Goal: Task Accomplishment & Management: Use online tool/utility

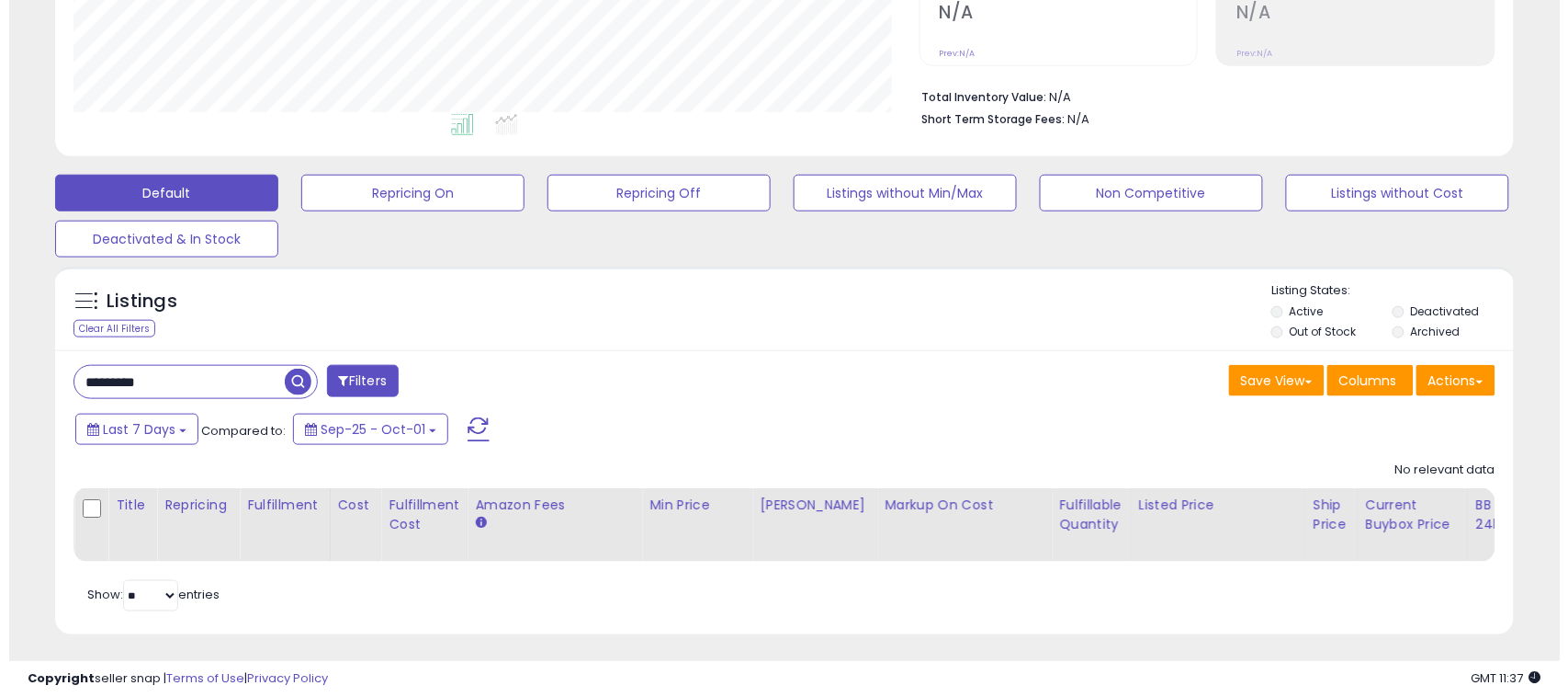
scroll to position [428, 0]
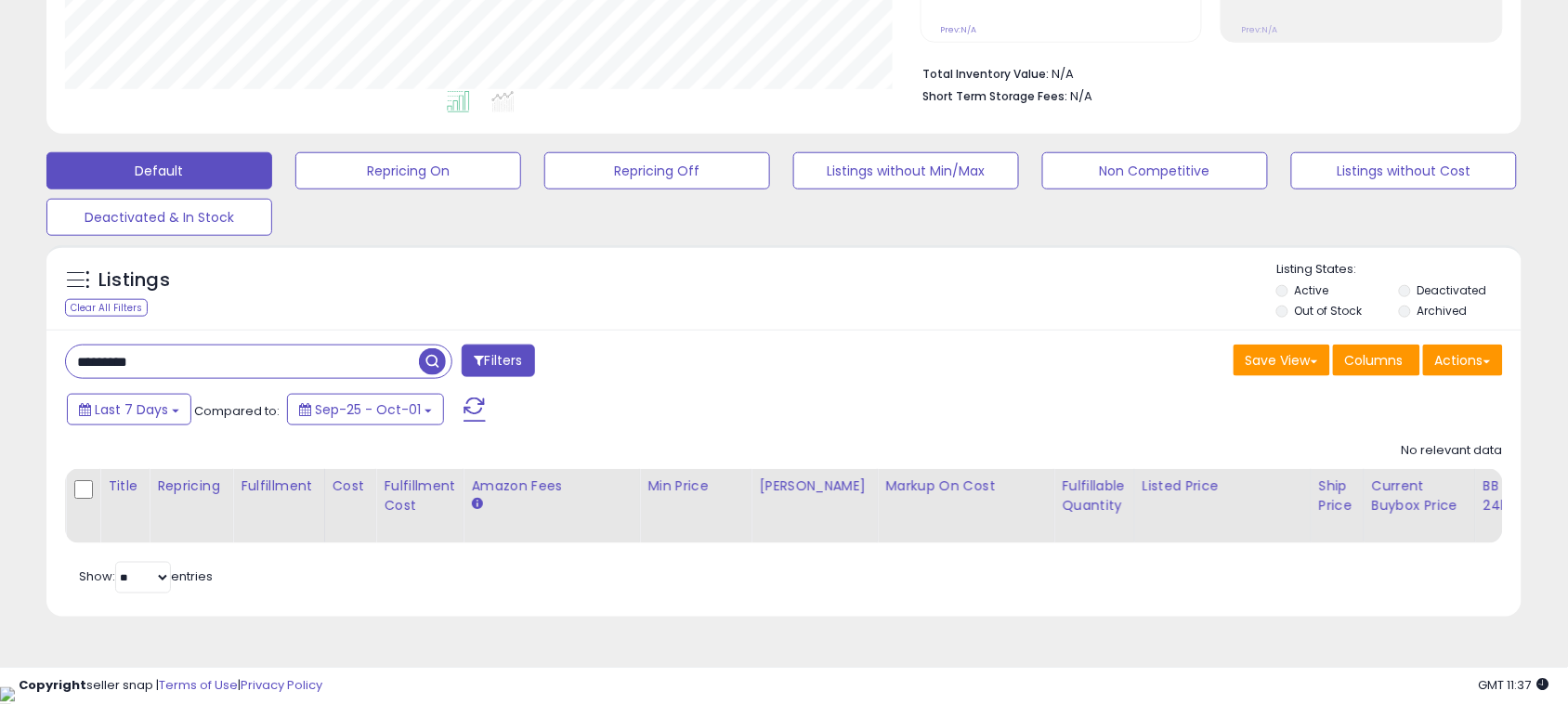
click at [186, 350] on input "********" at bounding box center [242, 362] width 353 height 32
type input "******"
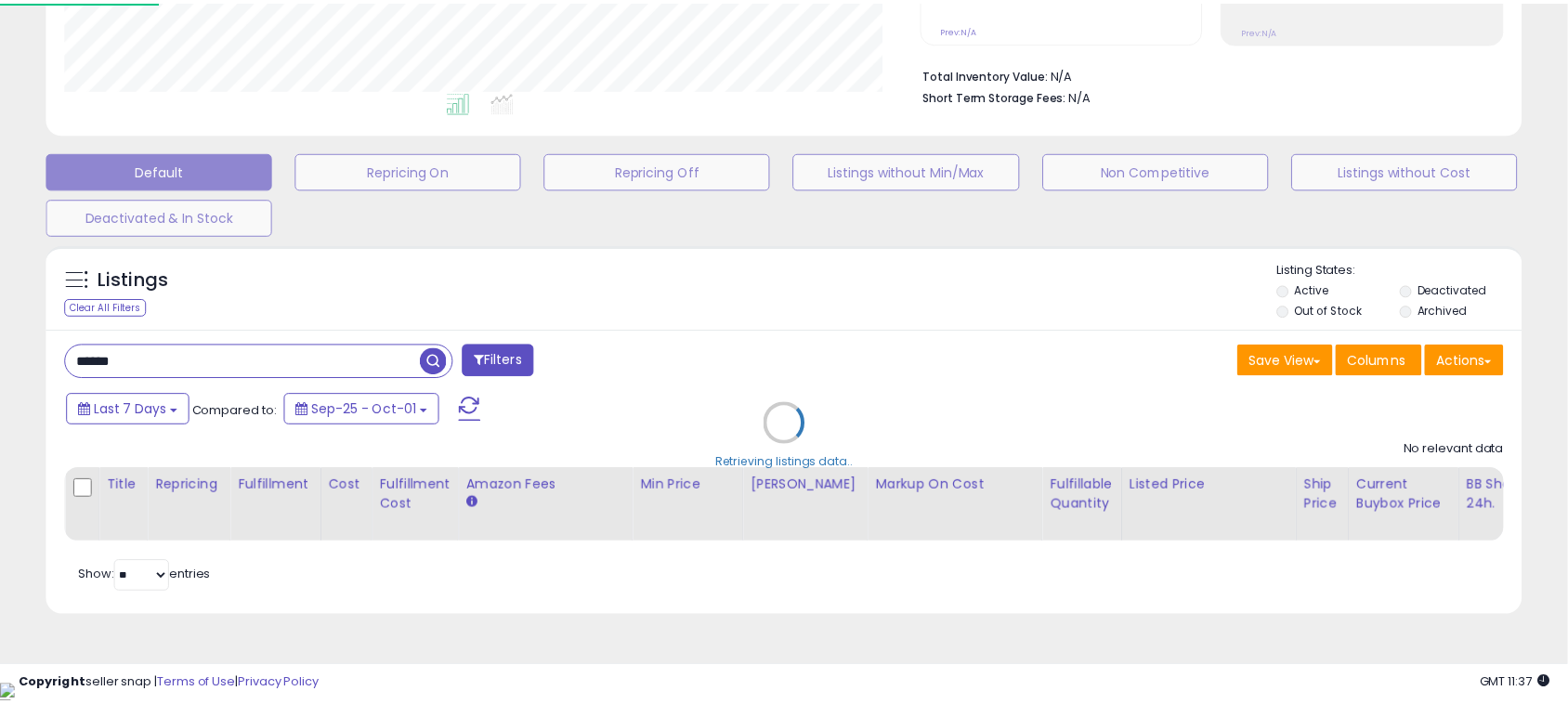
scroll to position [381, 865]
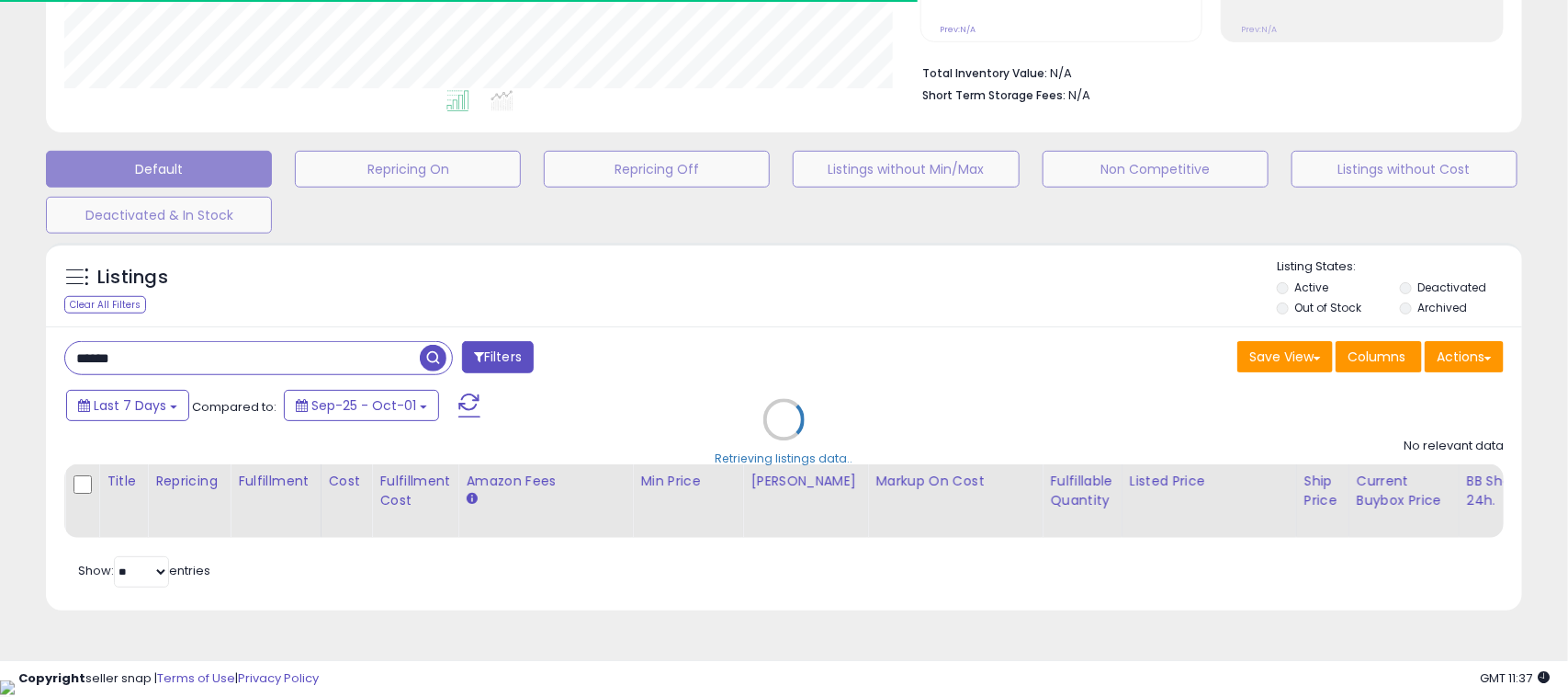
click at [0, 364] on div "**********" at bounding box center [784, 155] width 1568 height 1048
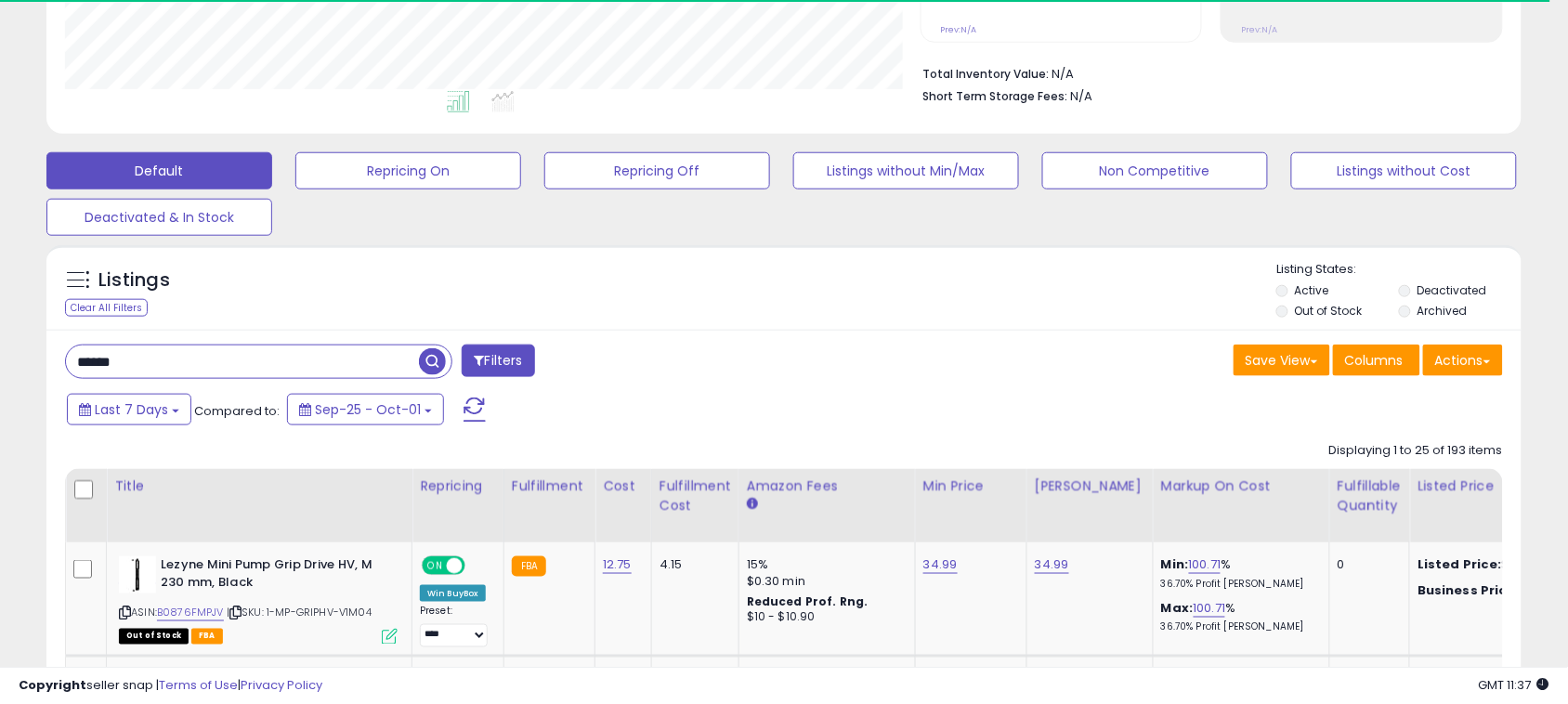
scroll to position [928221, 928028]
click at [245, 358] on input "******" at bounding box center [242, 362] width 353 height 32
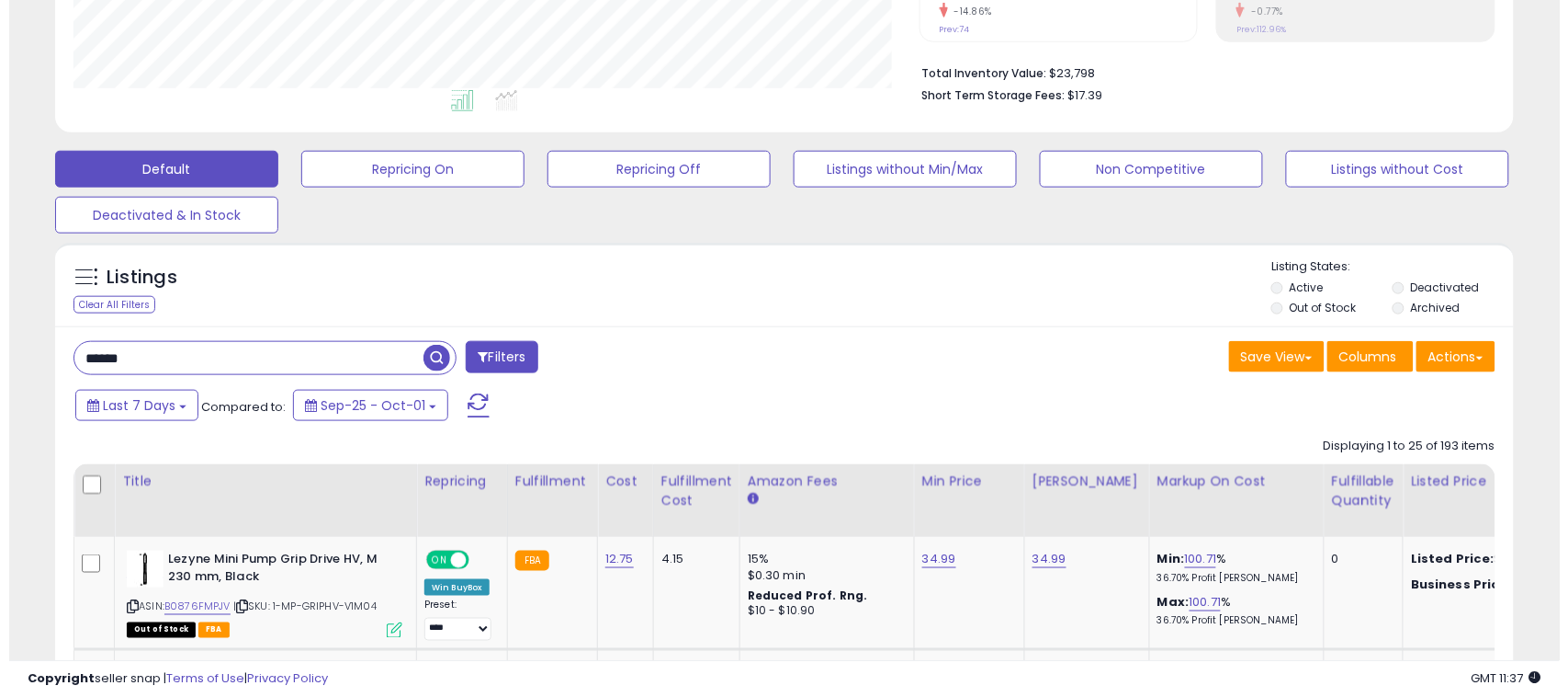
scroll to position [377, 846]
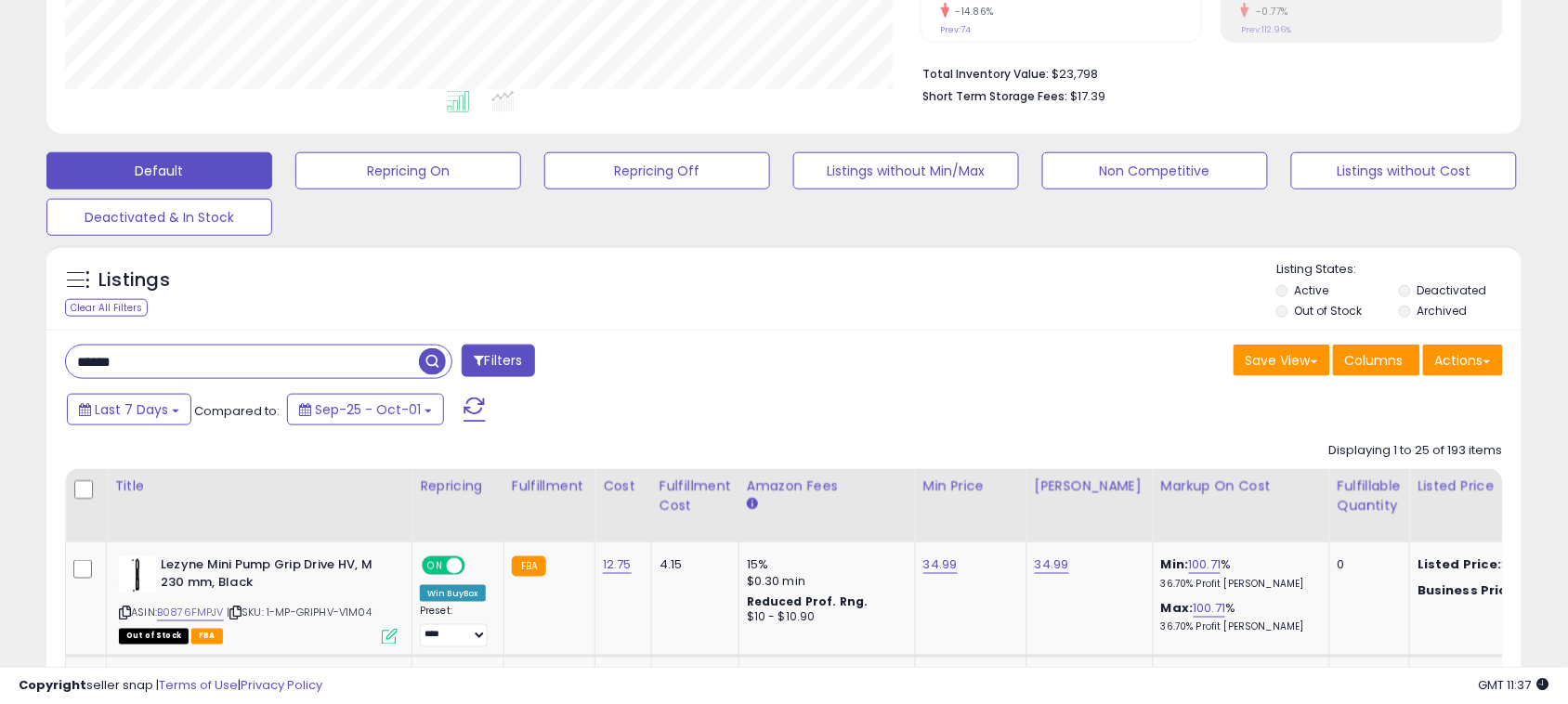
drag, startPoint x: 441, startPoint y: 362, endPoint x: 708, endPoint y: 305, distance: 273.0
click at [440, 360] on span "button" at bounding box center [432, 362] width 27 height 27
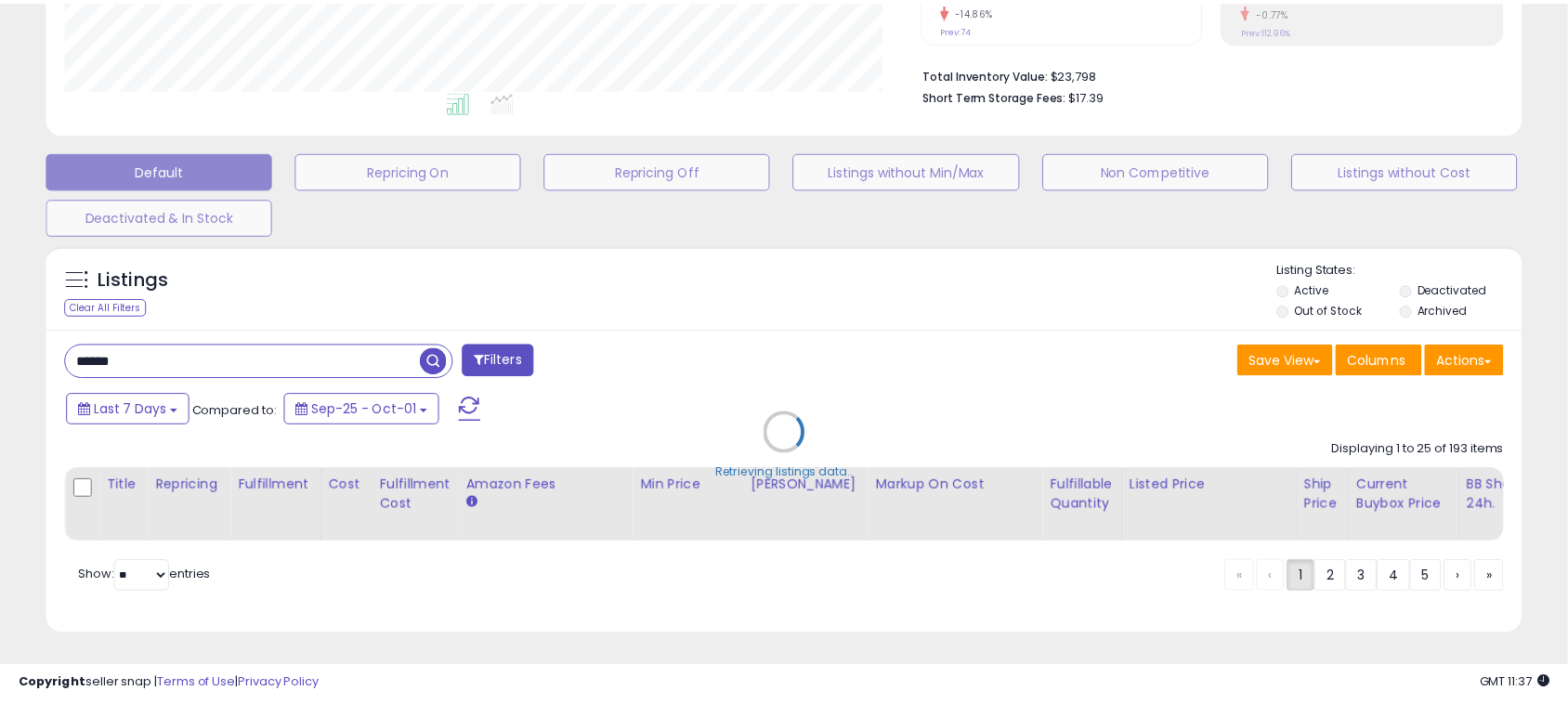
scroll to position [381, 865]
click at [717, 304] on div "Retrieving listings data.." at bounding box center [792, 447] width 1520 height 422
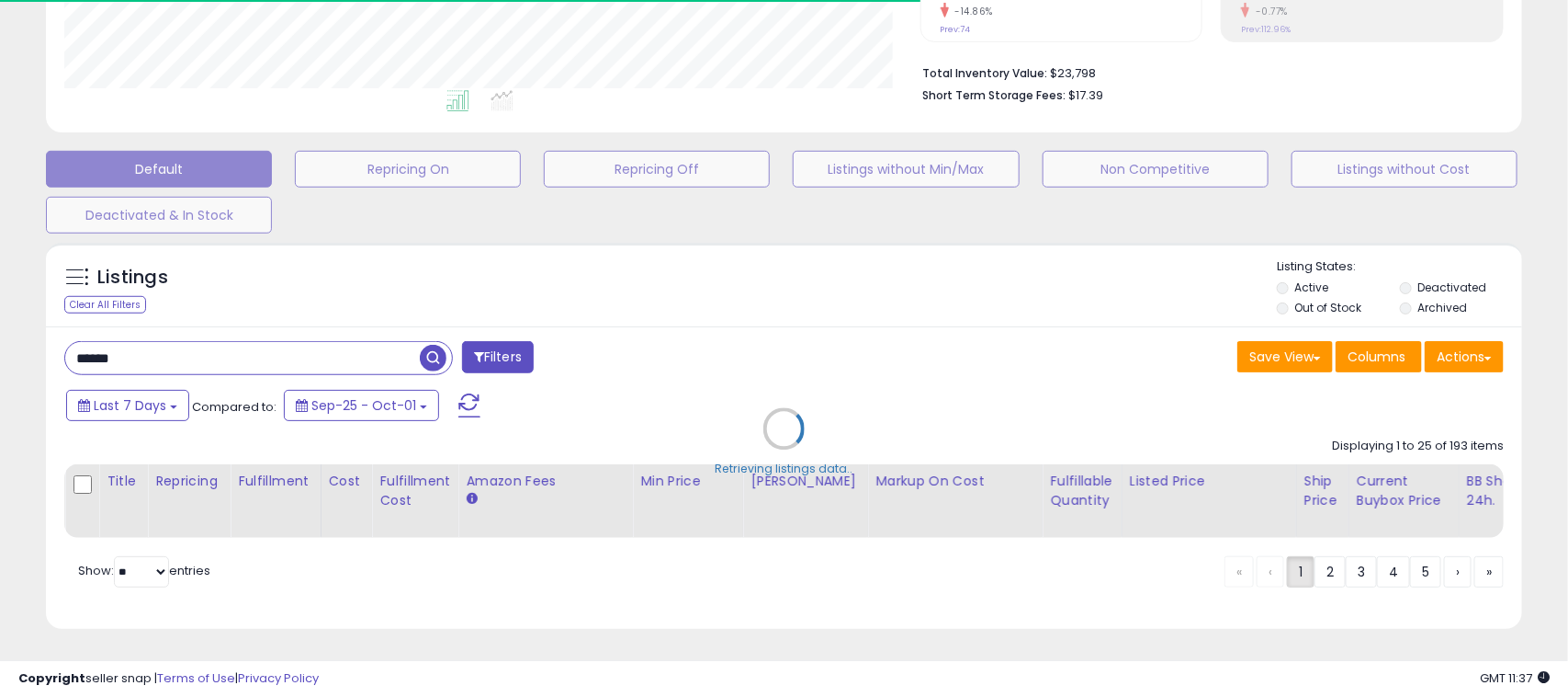
click at [709, 301] on div "Retrieving listings data.." at bounding box center [784, 443] width 1504 height 418
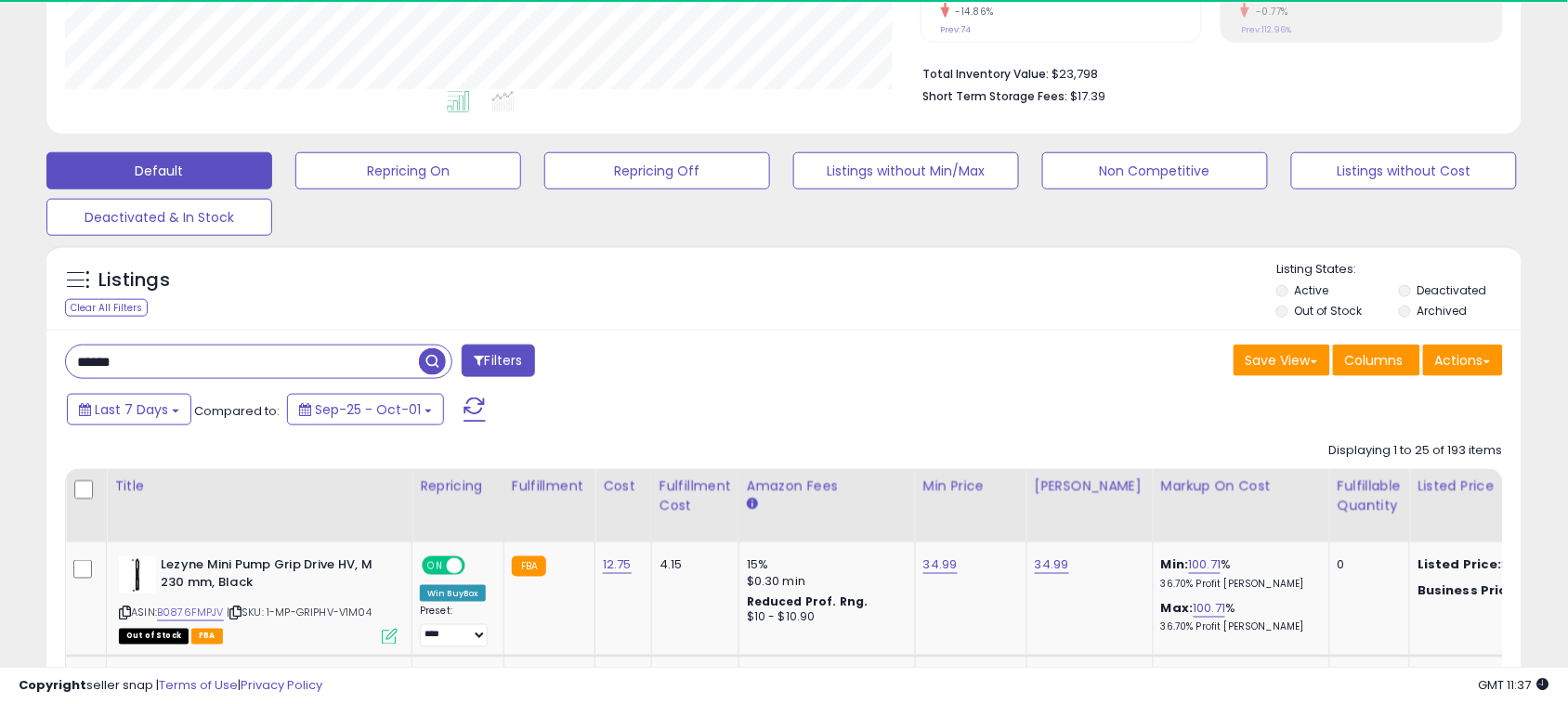
scroll to position [381, 855]
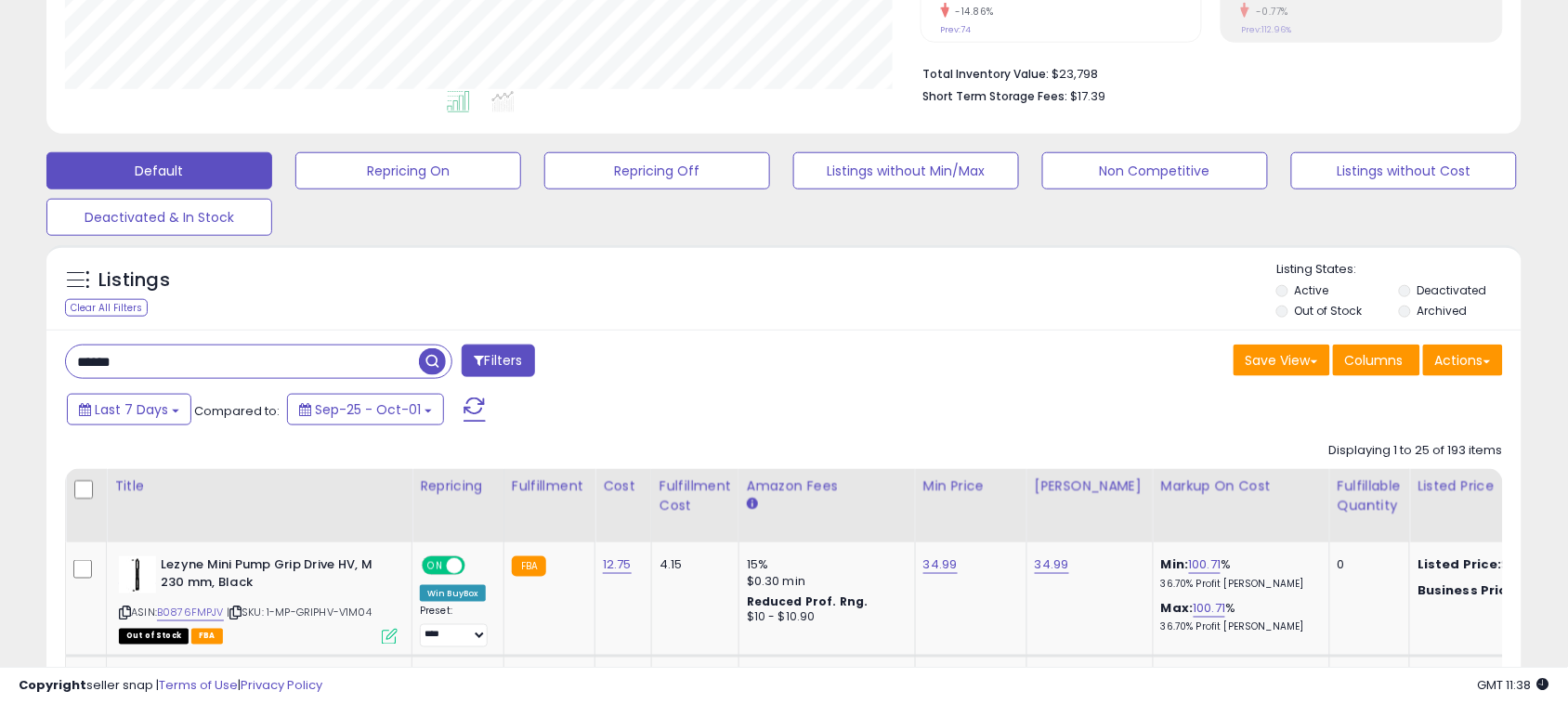
click at [375, 364] on input "******" at bounding box center [242, 362] width 353 height 32
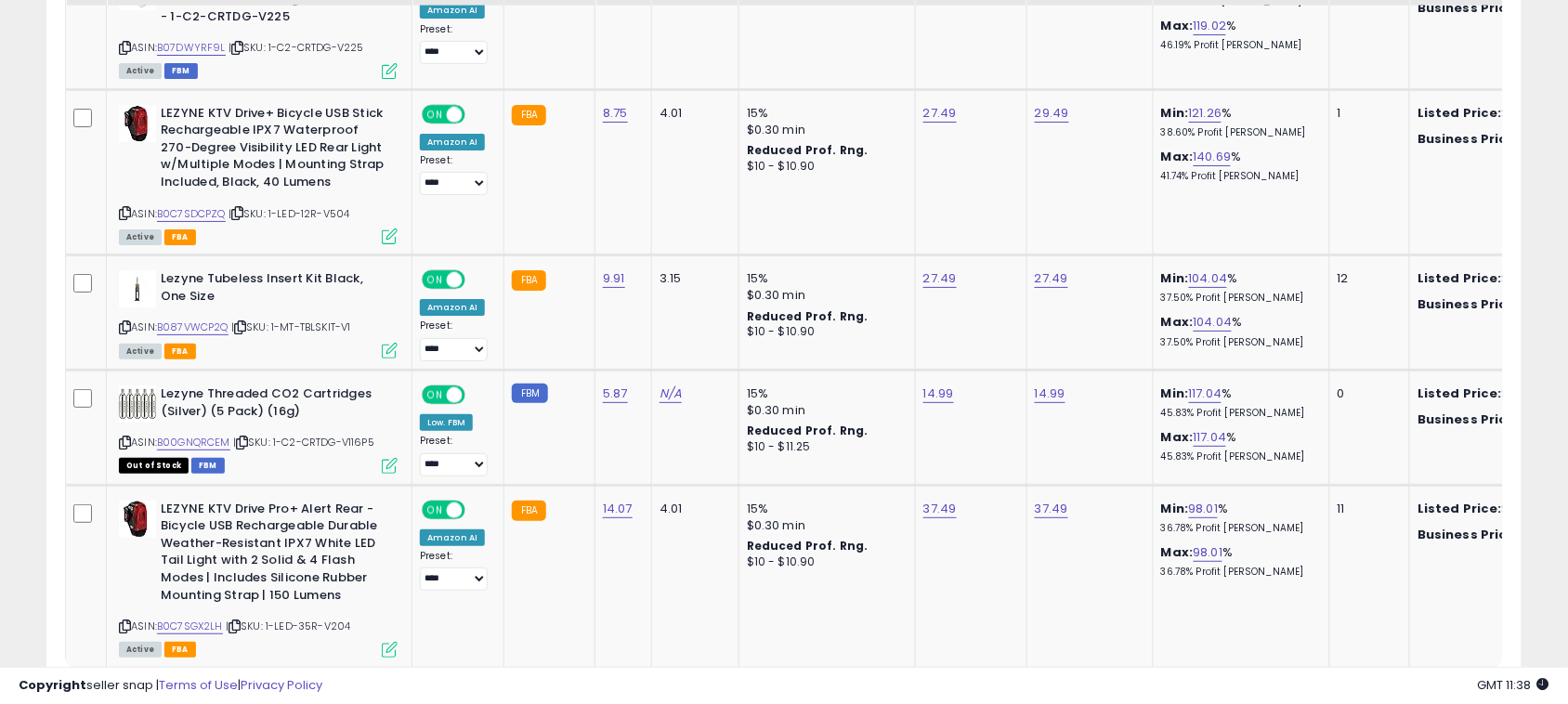
scroll to position [4185, 0]
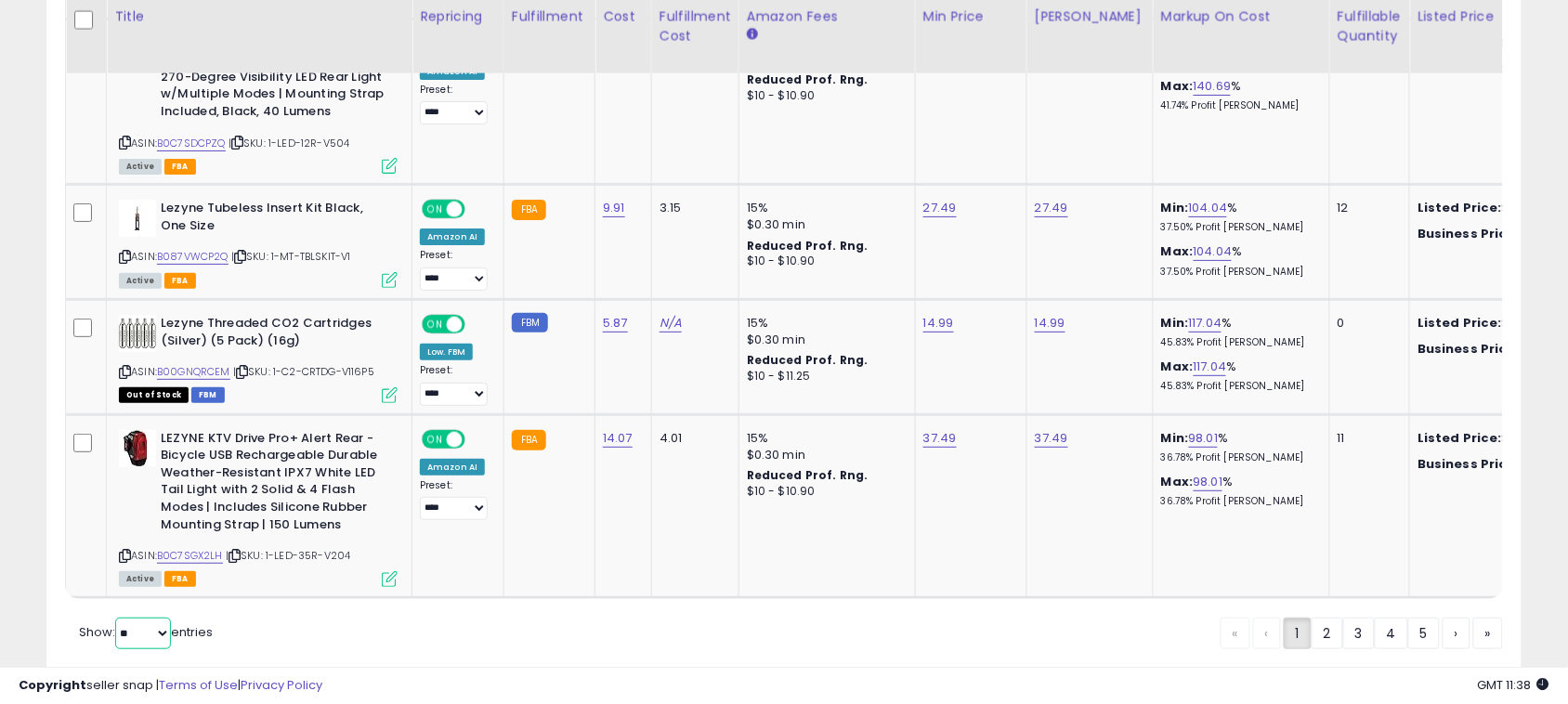
click at [133, 617] on select "** **" at bounding box center [143, 632] width 55 height 32
select select "**"
click at [117, 617] on select "** **" at bounding box center [143, 632] width 55 height 32
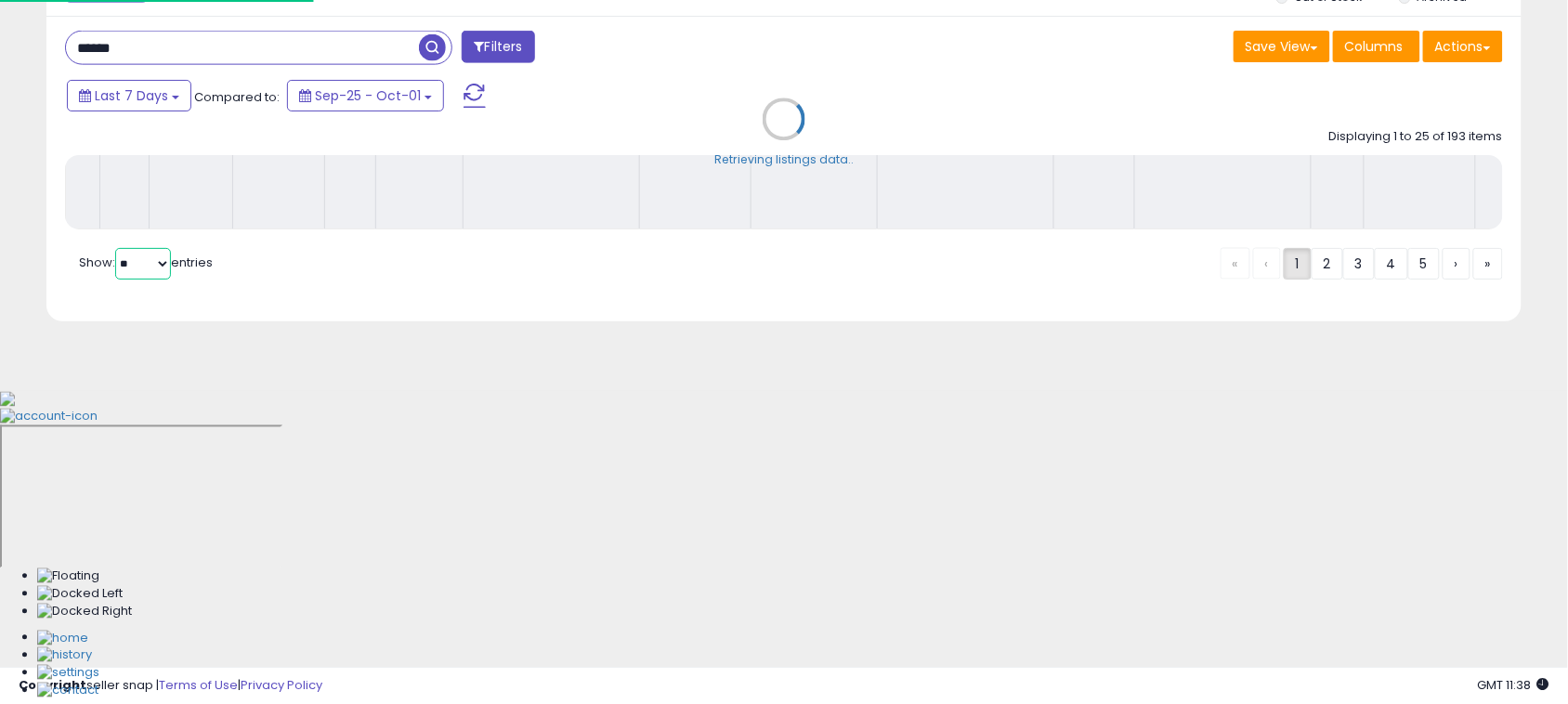
scroll to position [381, 865]
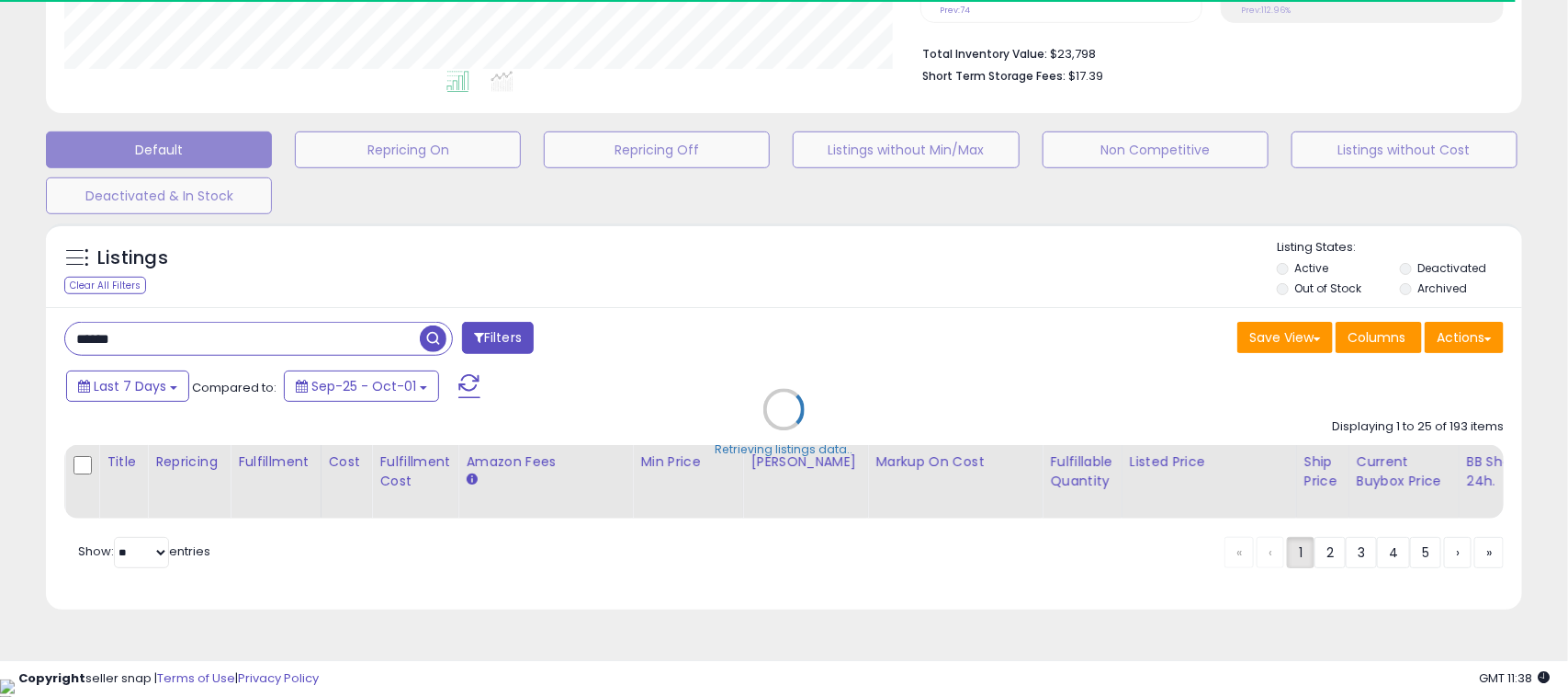
click at [232, 345] on div "Retrieving listings data.." at bounding box center [784, 424] width 1504 height 418
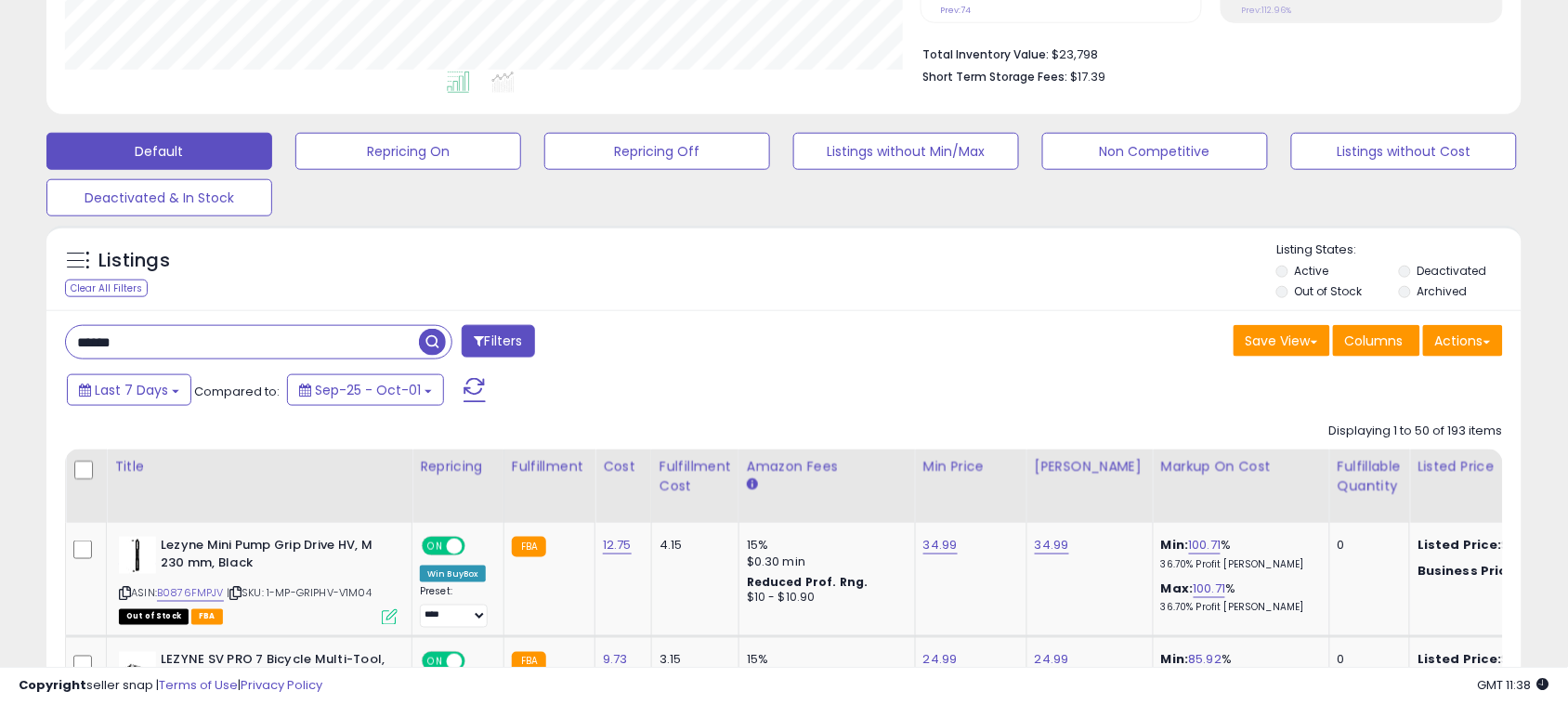
scroll to position [928221, 928028]
click at [244, 341] on input "******" at bounding box center [242, 342] width 353 height 32
type input "******"
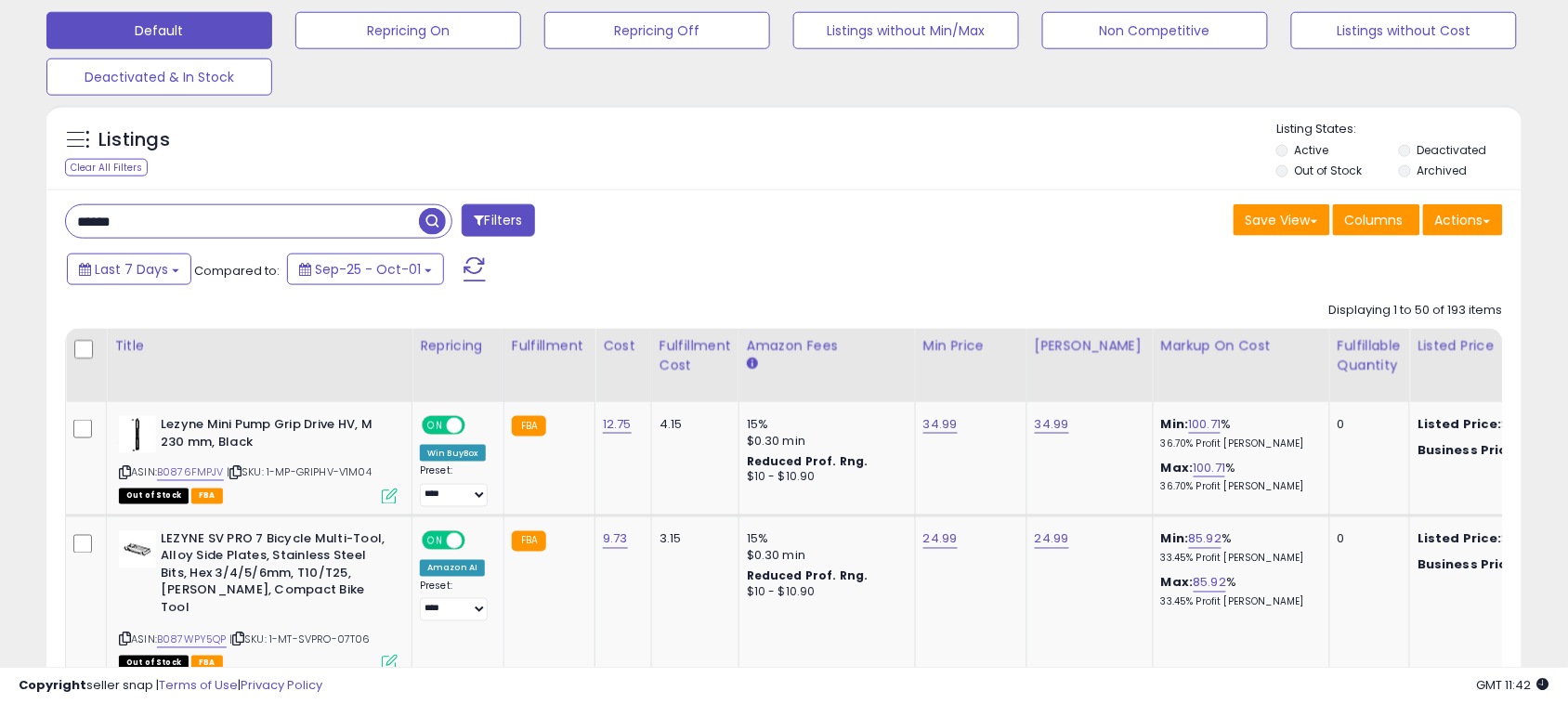
scroll to position [572, 0]
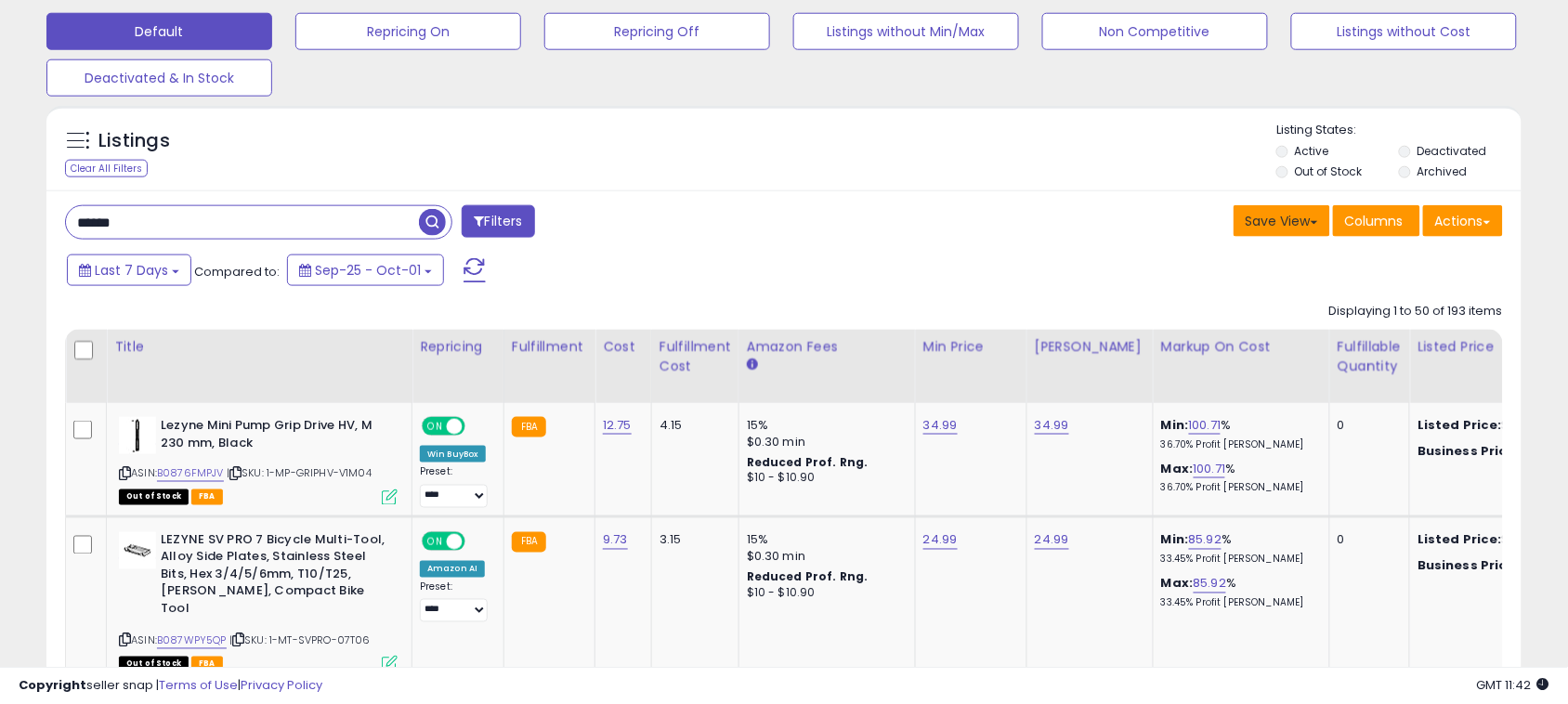
click at [1302, 225] on button "Save View" at bounding box center [1281, 221] width 97 height 32
click at [1448, 224] on button "Actions" at bounding box center [1463, 221] width 80 height 32
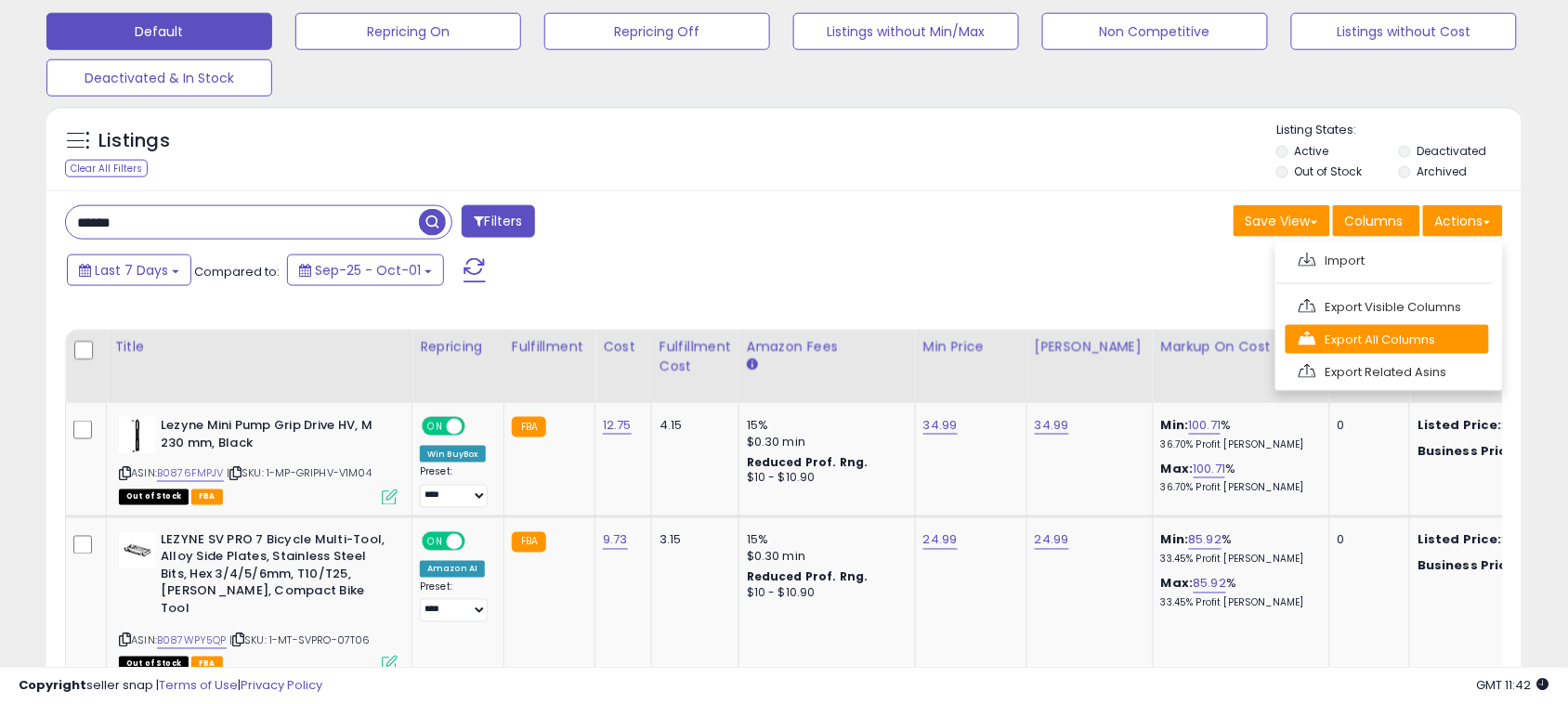
click at [1342, 349] on link "Export All Columns" at bounding box center [1386, 339] width 204 height 29
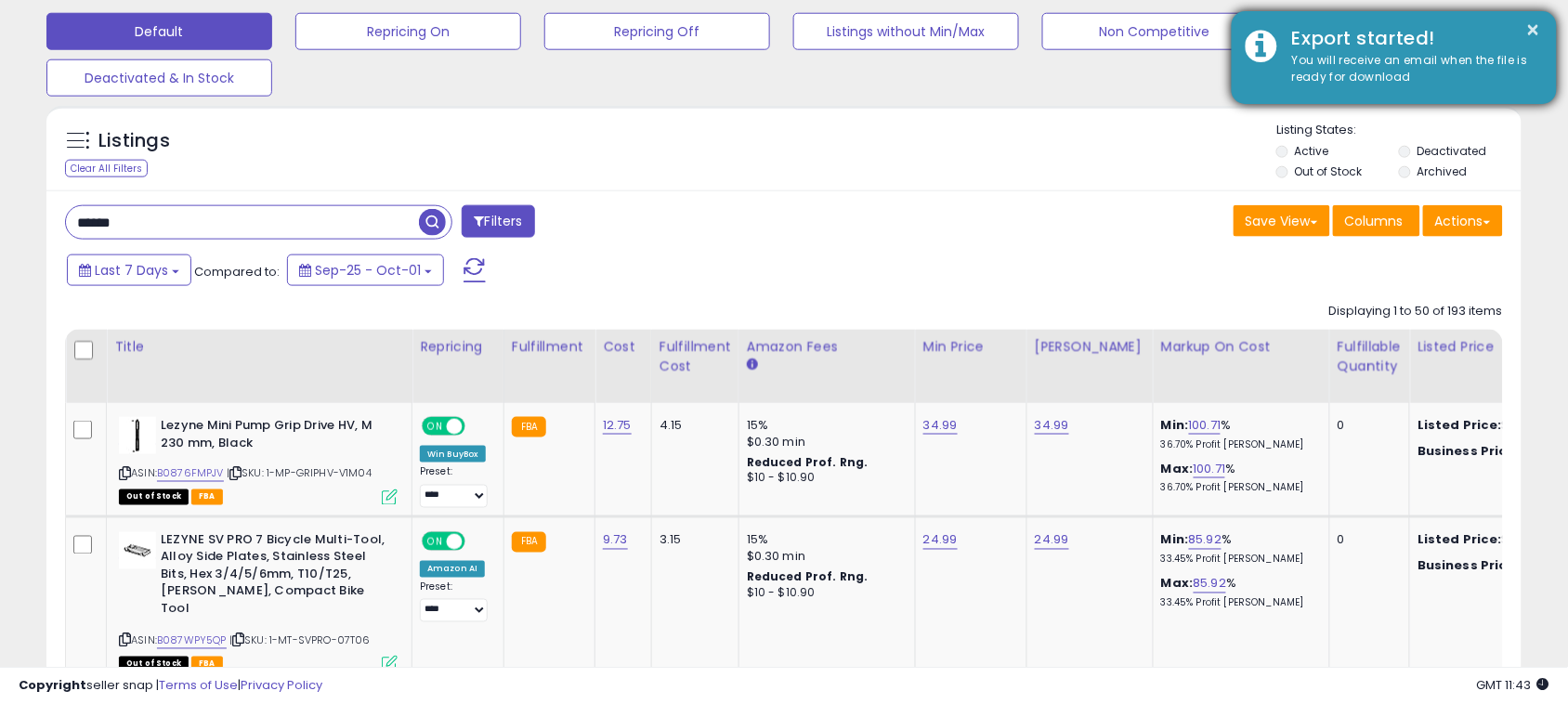
click at [1401, 73] on div "You will receive an email when the file is ready for download" at bounding box center [1410, 69] width 265 height 34
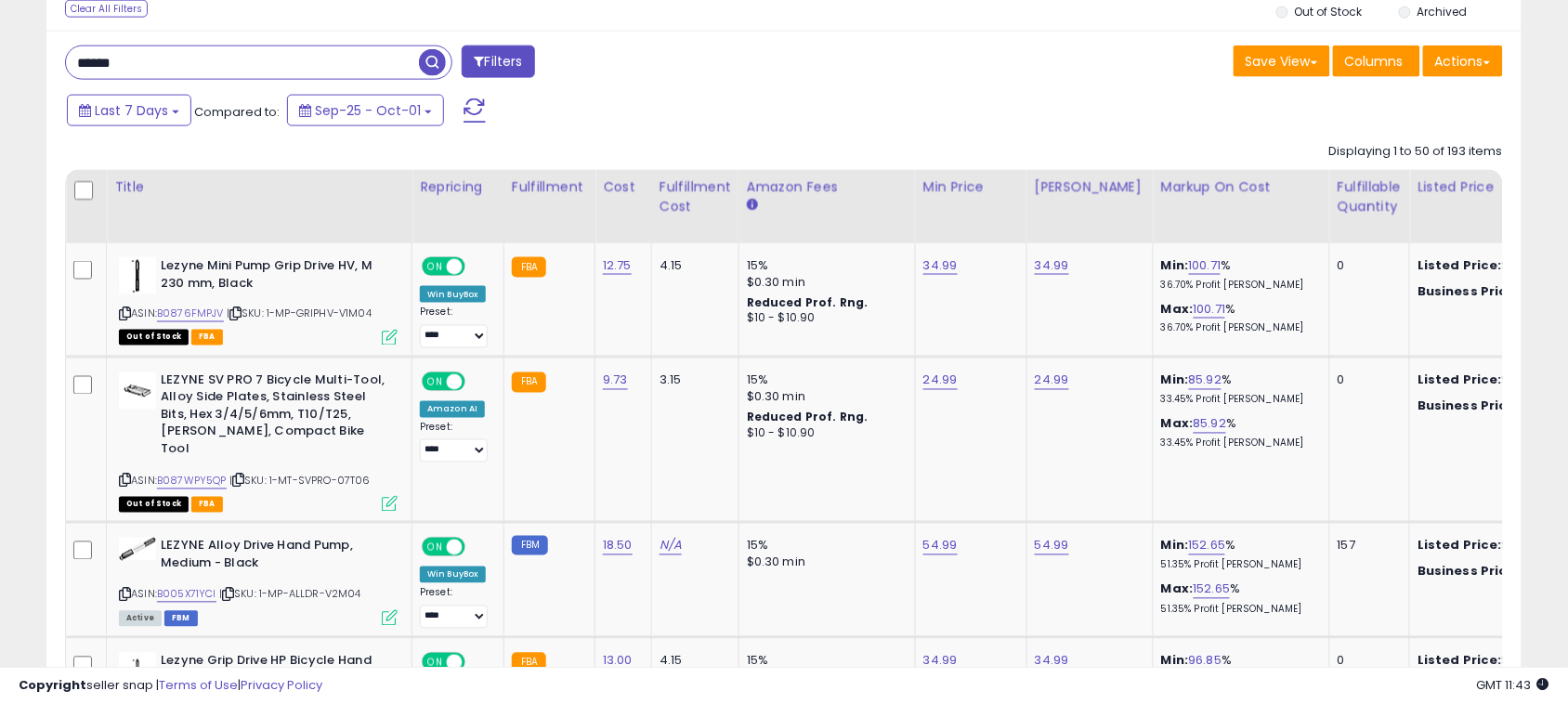
scroll to position [731, 0]
click at [1451, 72] on button "Actions" at bounding box center [1463, 62] width 80 height 32
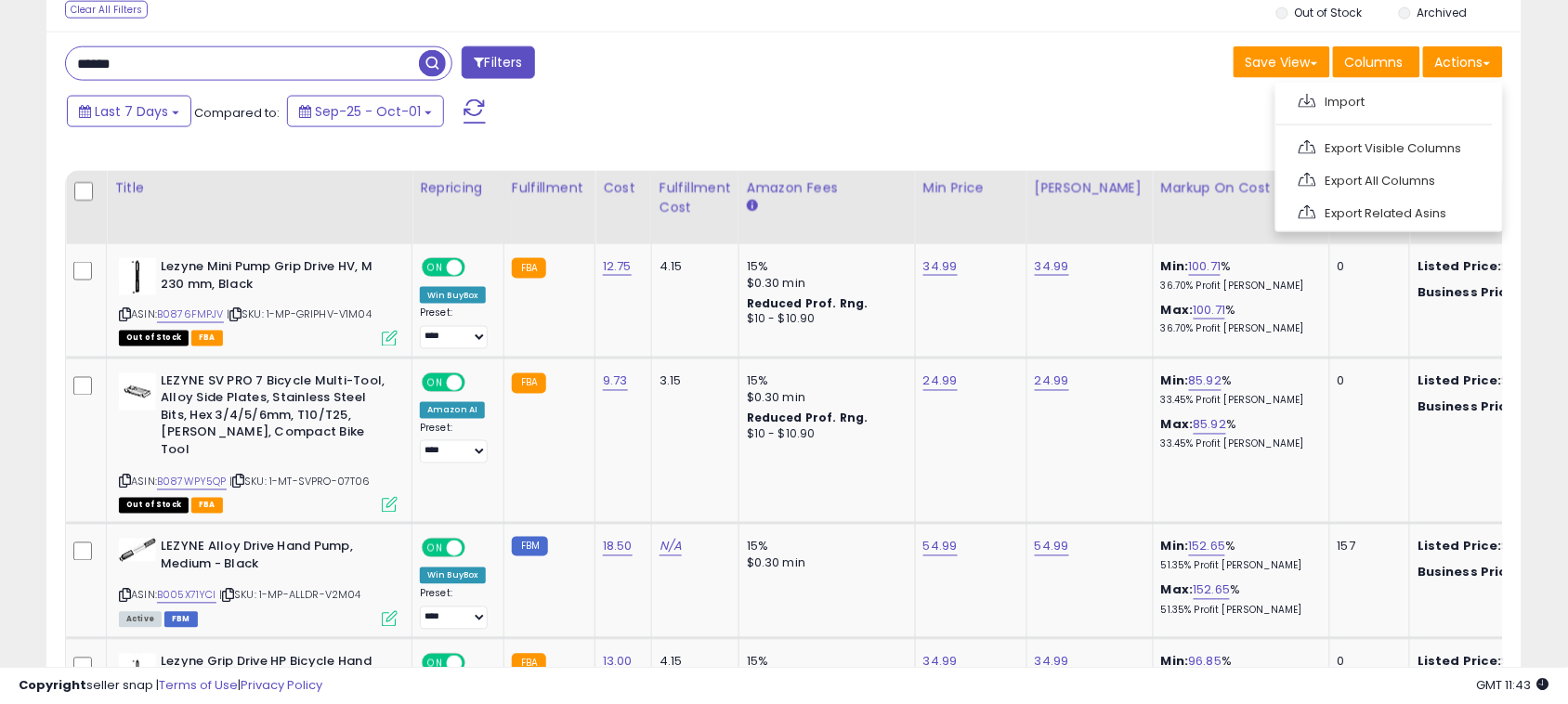
click at [1059, 126] on div "Last 7 Days Compared to: Sep-25 - Oct-01" at bounding box center [601, 114] width 1079 height 42
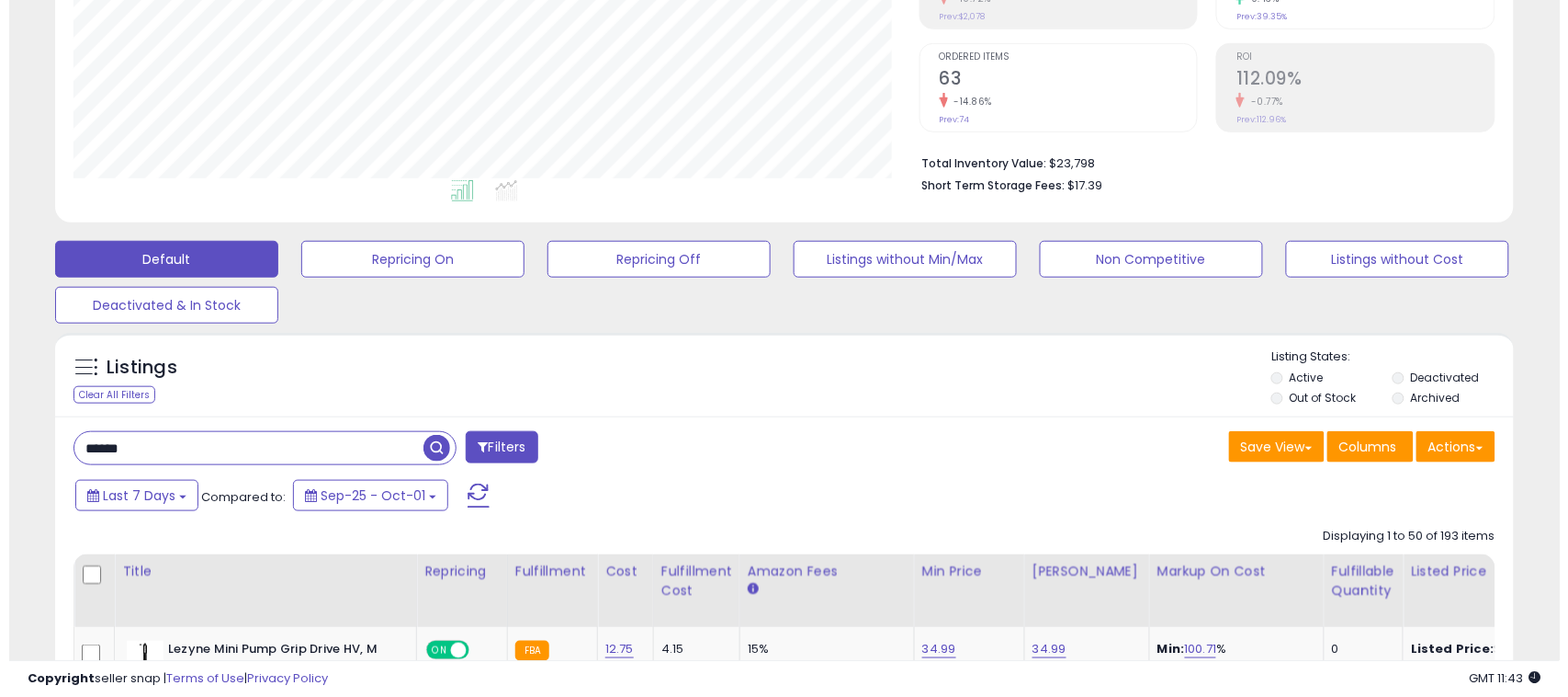
scroll to position [324, 0]
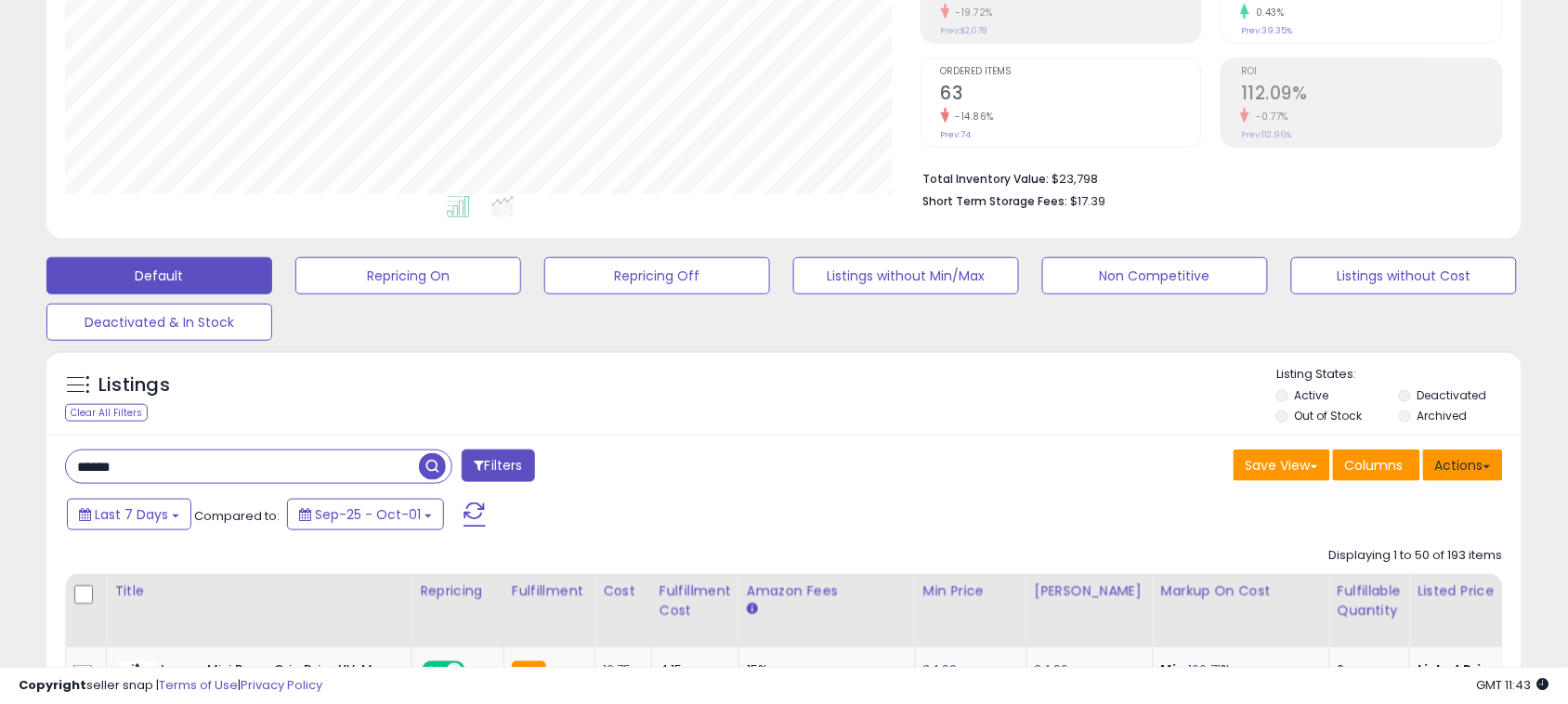
click at [1496, 458] on button "Actions" at bounding box center [1463, 465] width 80 height 32
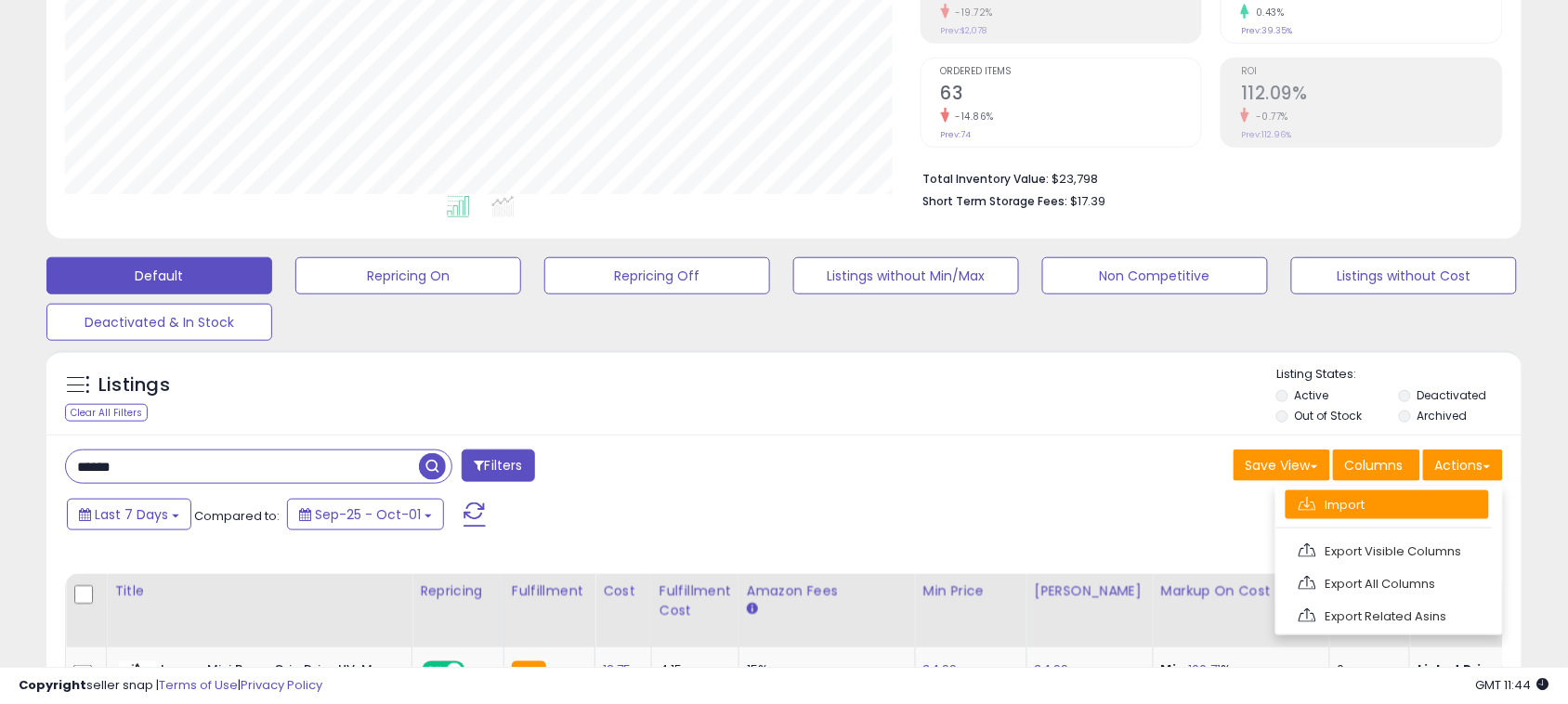
click at [1359, 511] on link "Import" at bounding box center [1386, 504] width 204 height 29
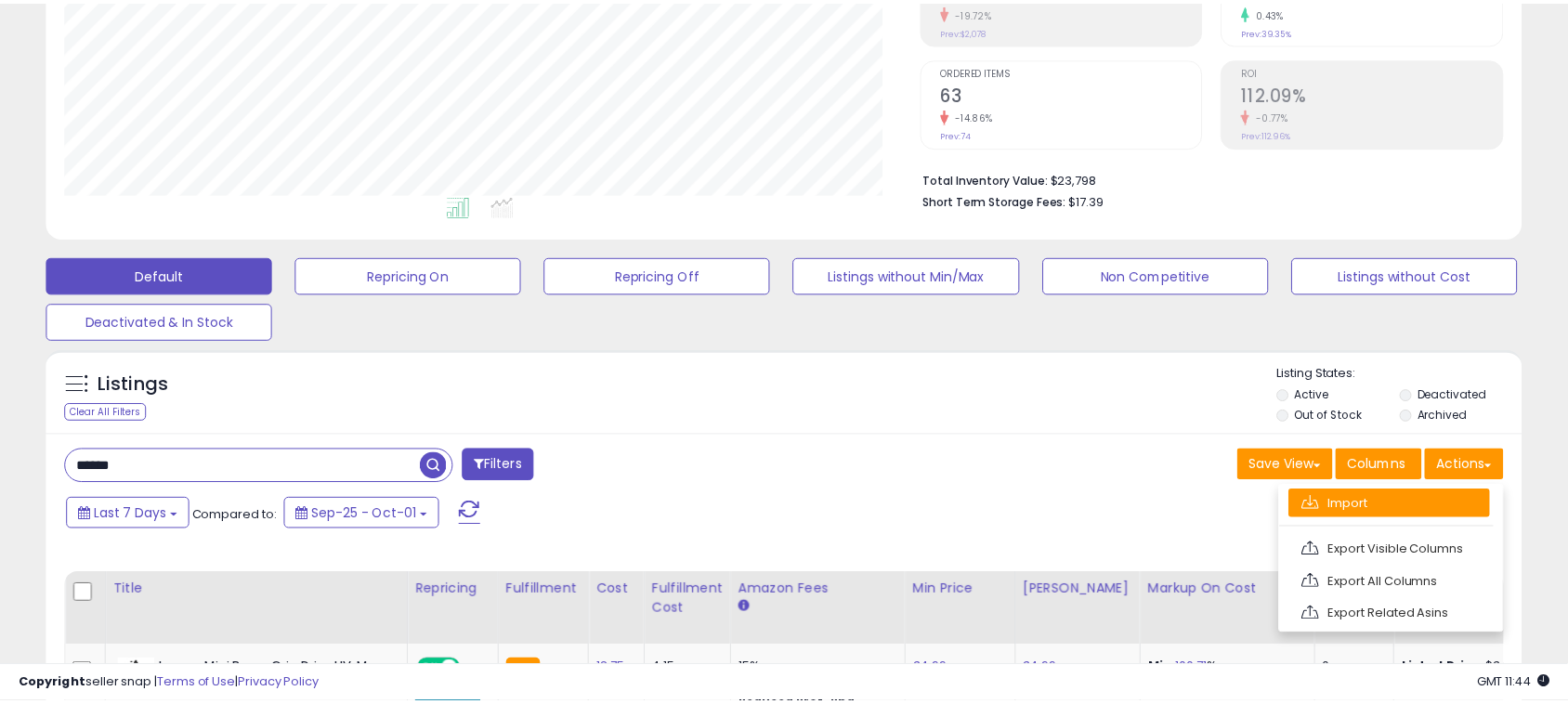
scroll to position [381, 865]
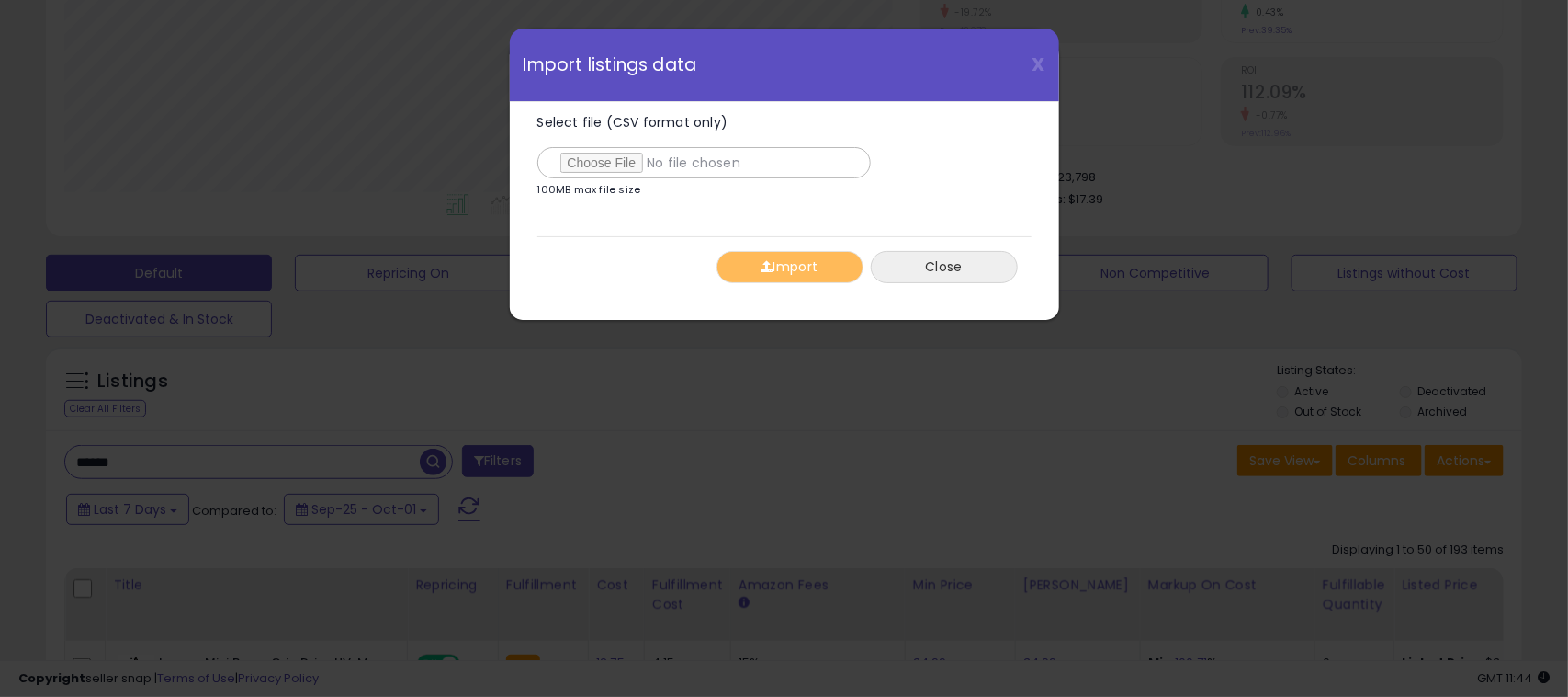
click at [917, 263] on button "Close" at bounding box center [945, 267] width 147 height 32
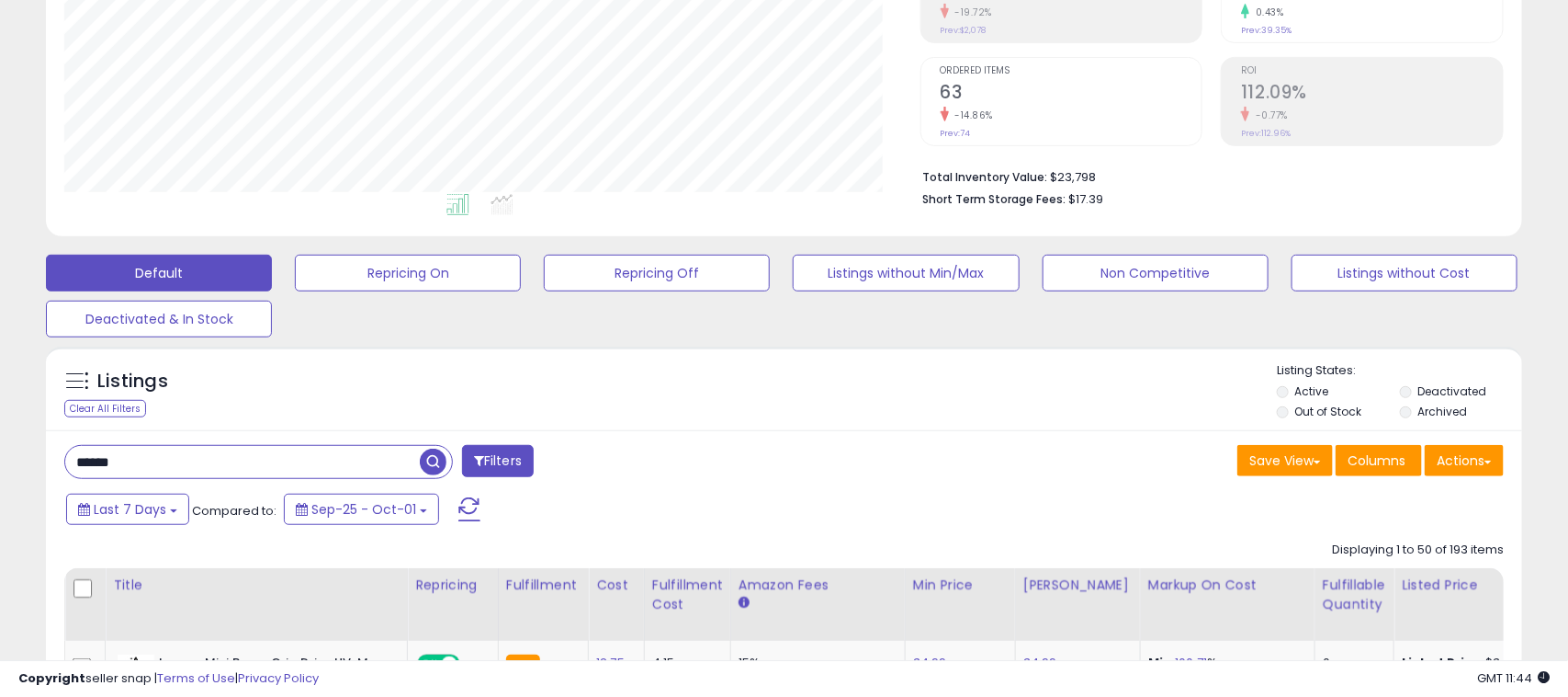
scroll to position [918991, 917959]
click at [1299, 472] on button "Save View" at bounding box center [1267, 461] width 95 height 31
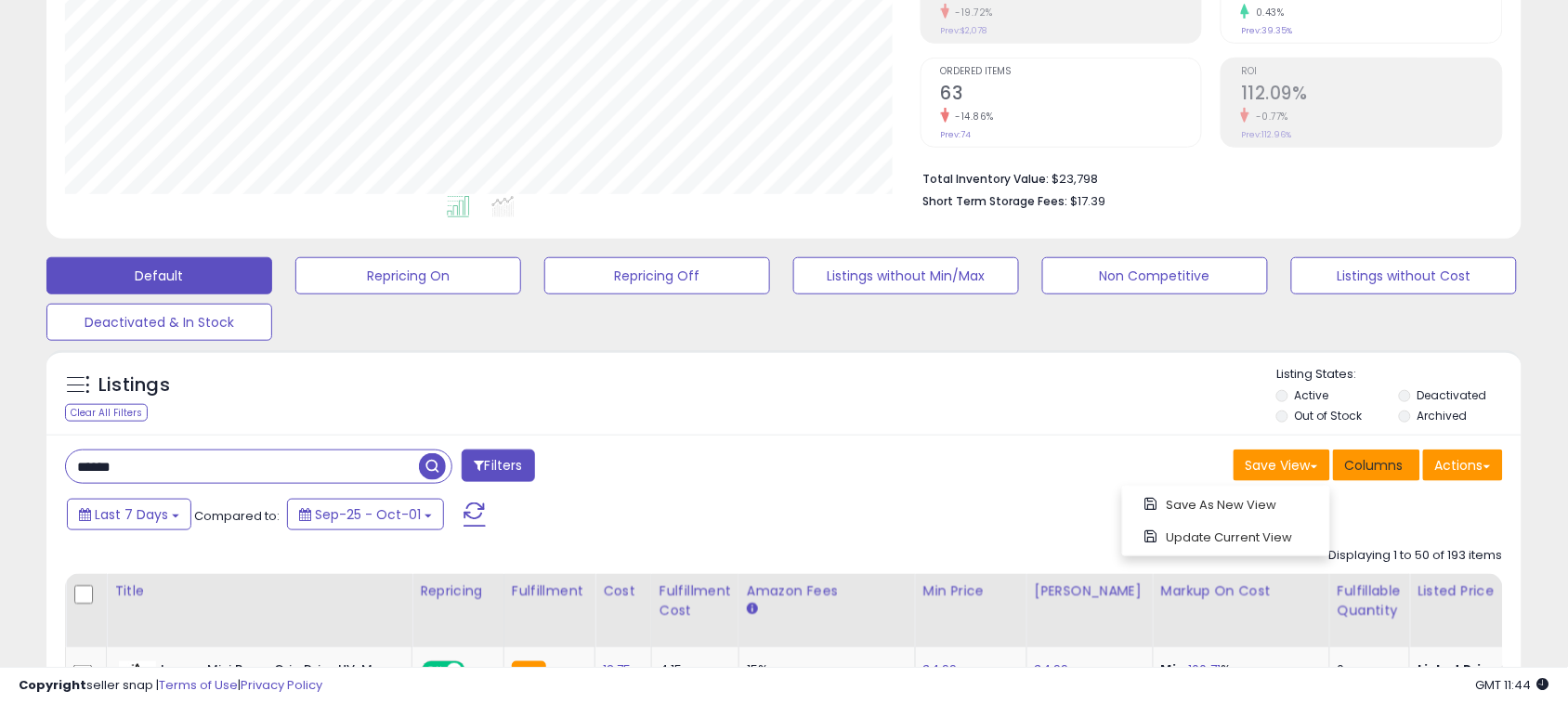
click at [1404, 475] on span "Columns" at bounding box center [1374, 464] width 58 height 18
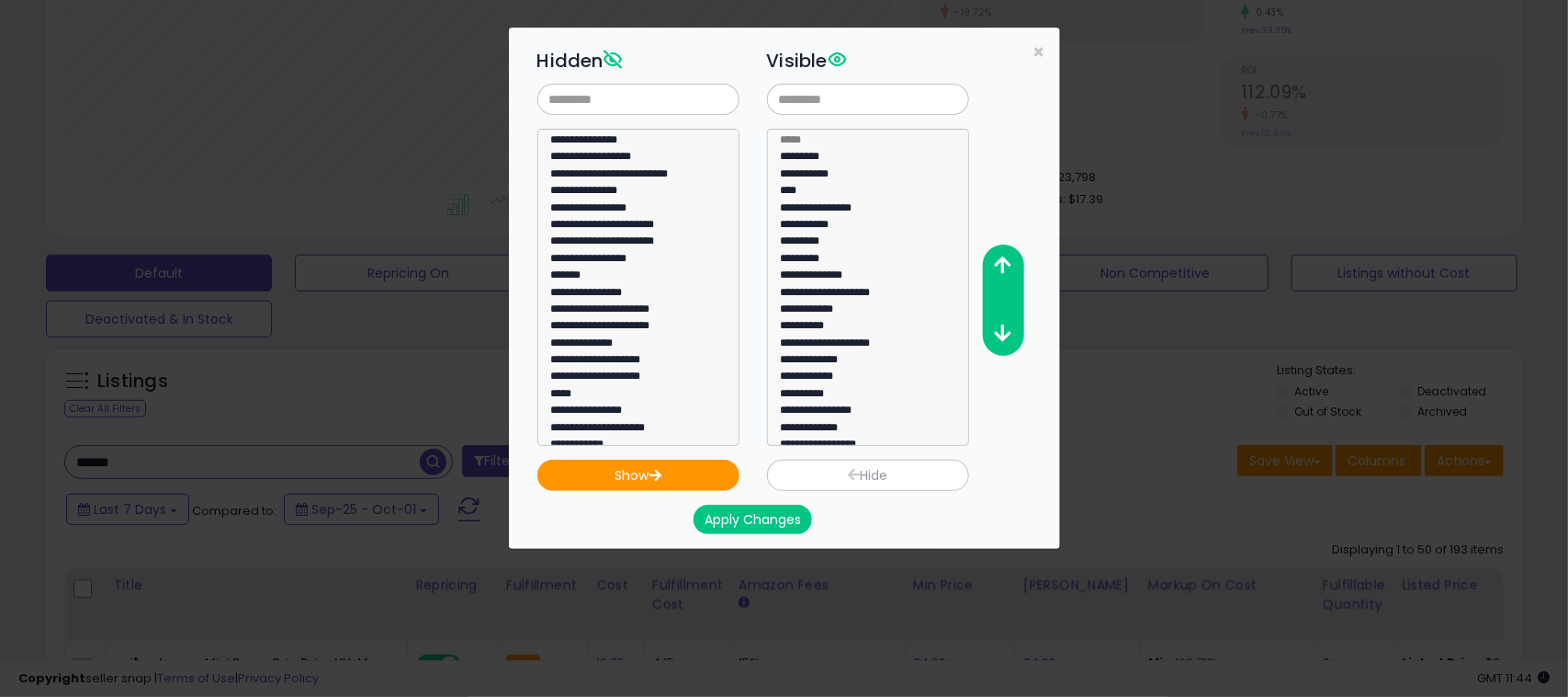
click at [1130, 456] on div "**********" at bounding box center [784, 348] width 1568 height 697
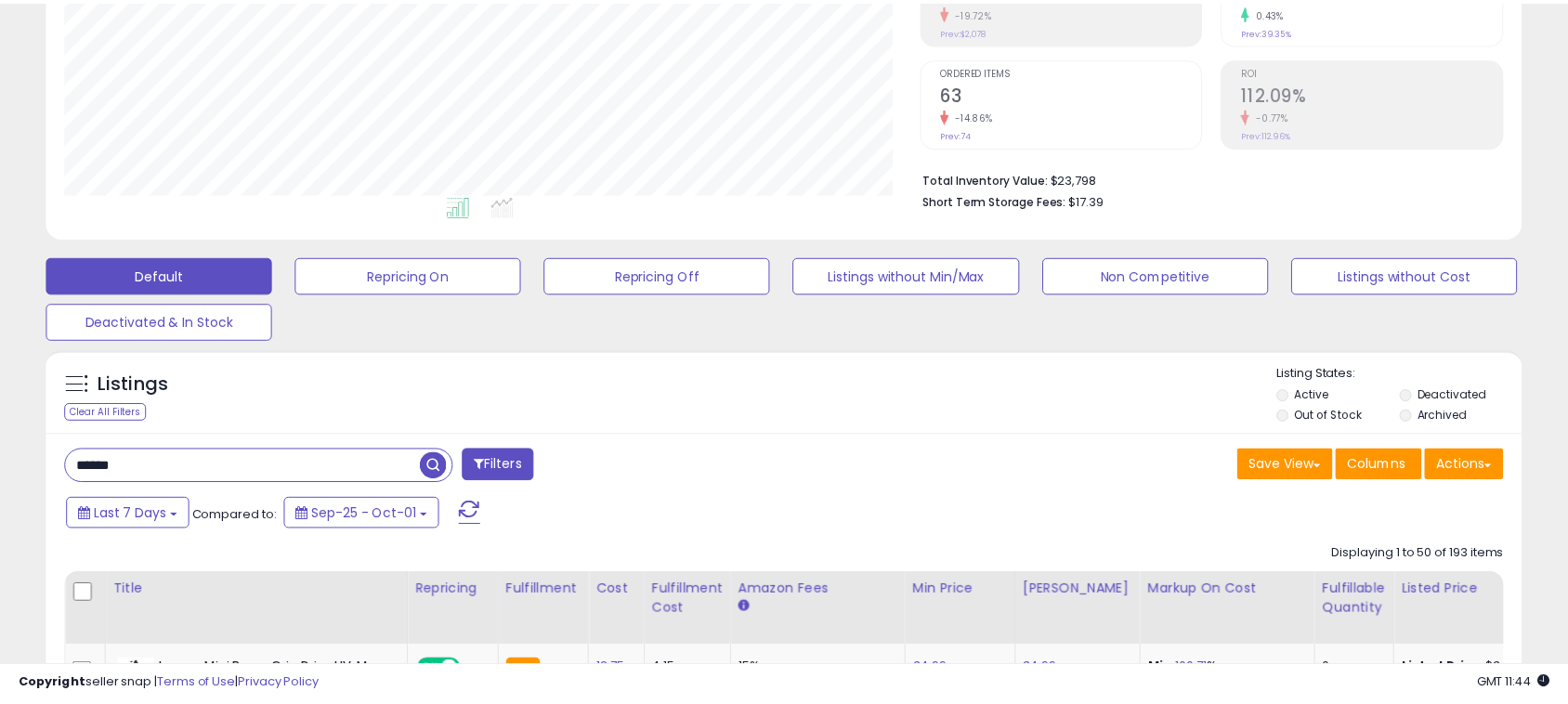
scroll to position [928221, 928028]
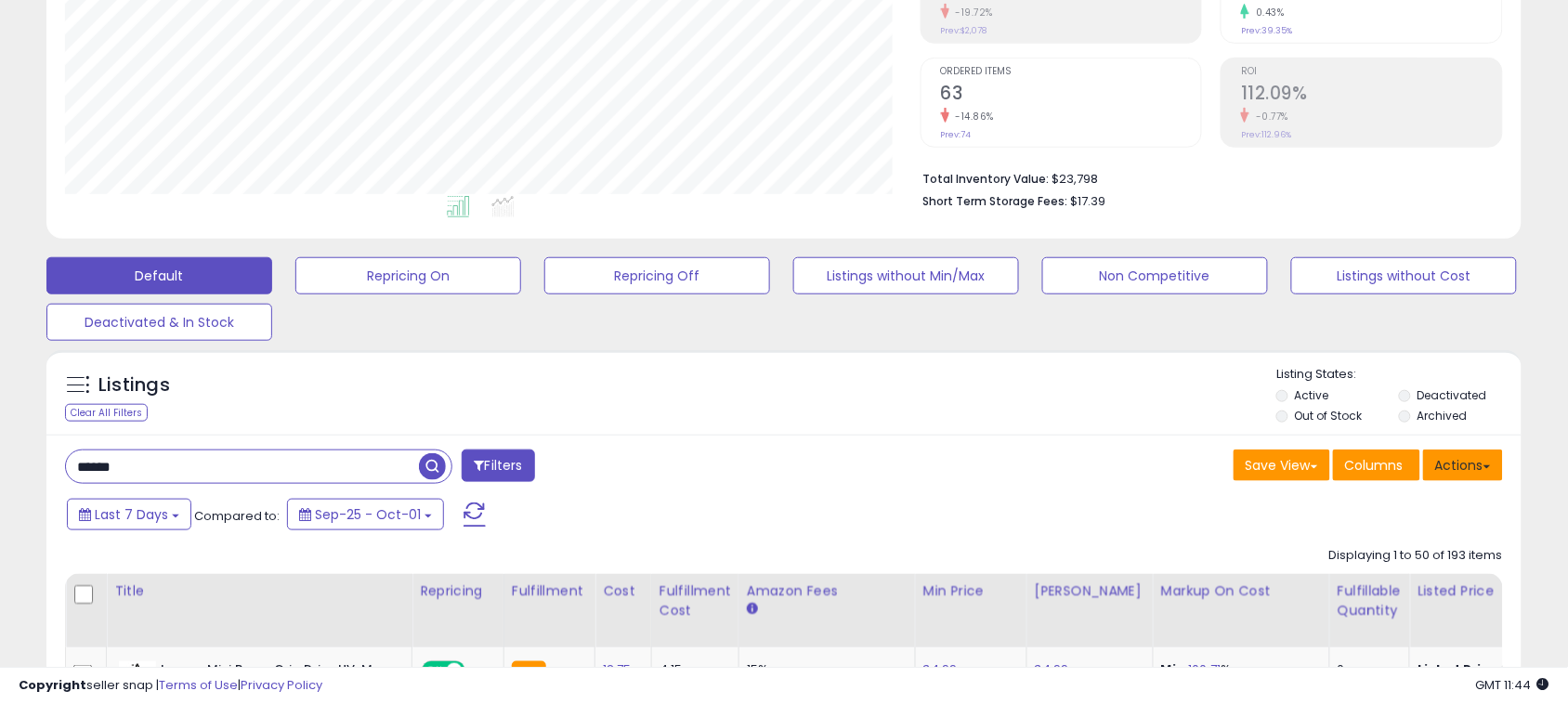
click at [1450, 458] on button "Actions" at bounding box center [1463, 465] width 80 height 32
click at [1163, 509] on div "Last 7 Days Compared to: Sep-25 - Oct-01" at bounding box center [782, 517] width 1466 height 42
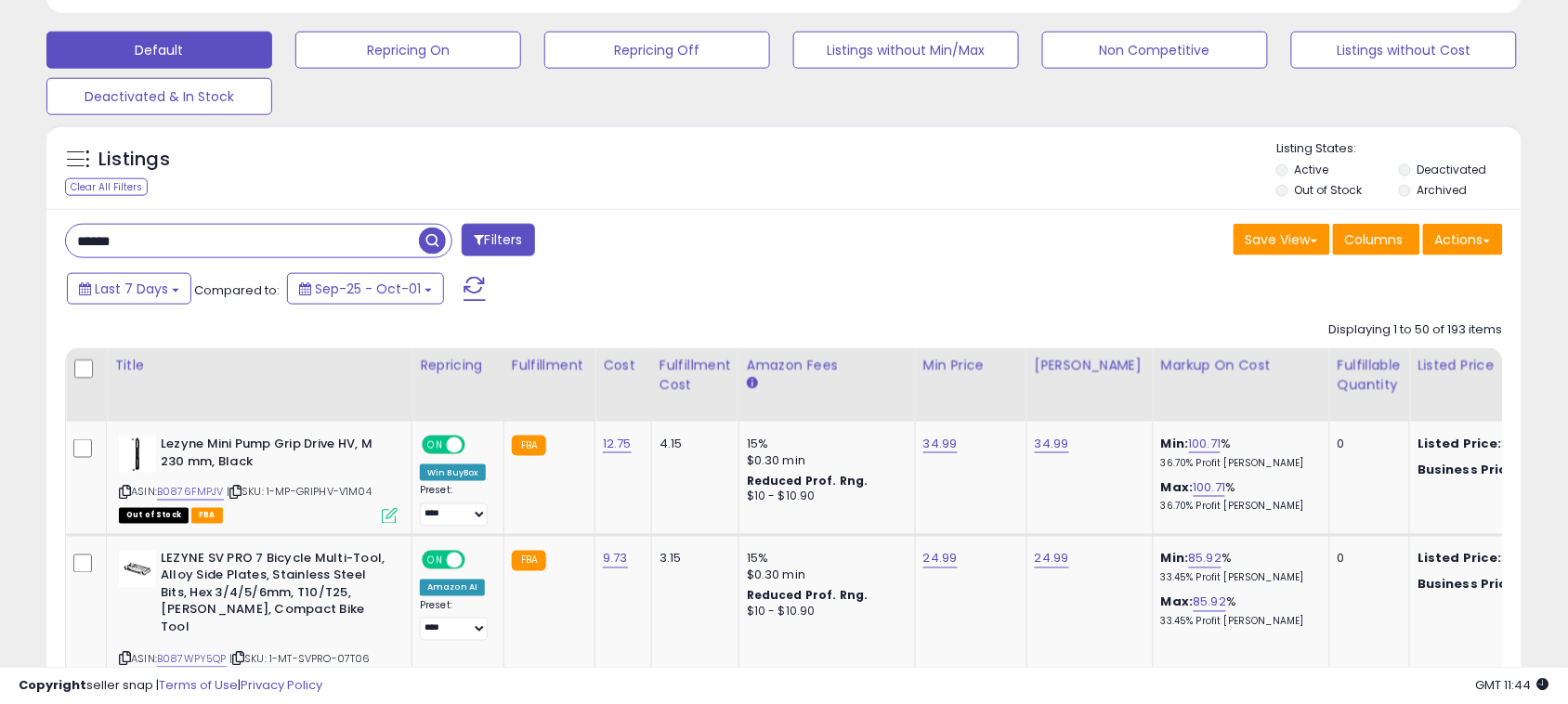
scroll to position [320, 0]
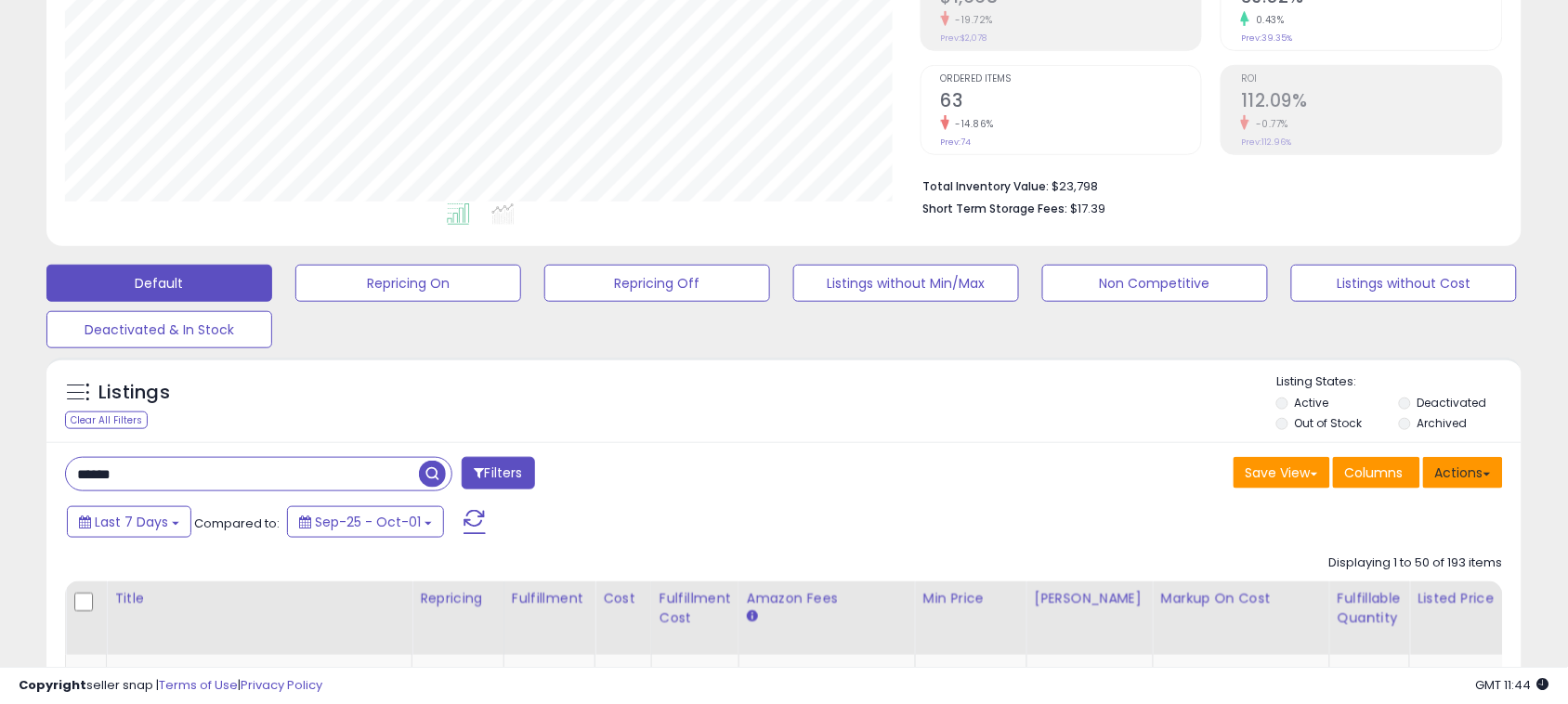
click at [1451, 460] on button "Actions" at bounding box center [1463, 472] width 80 height 32
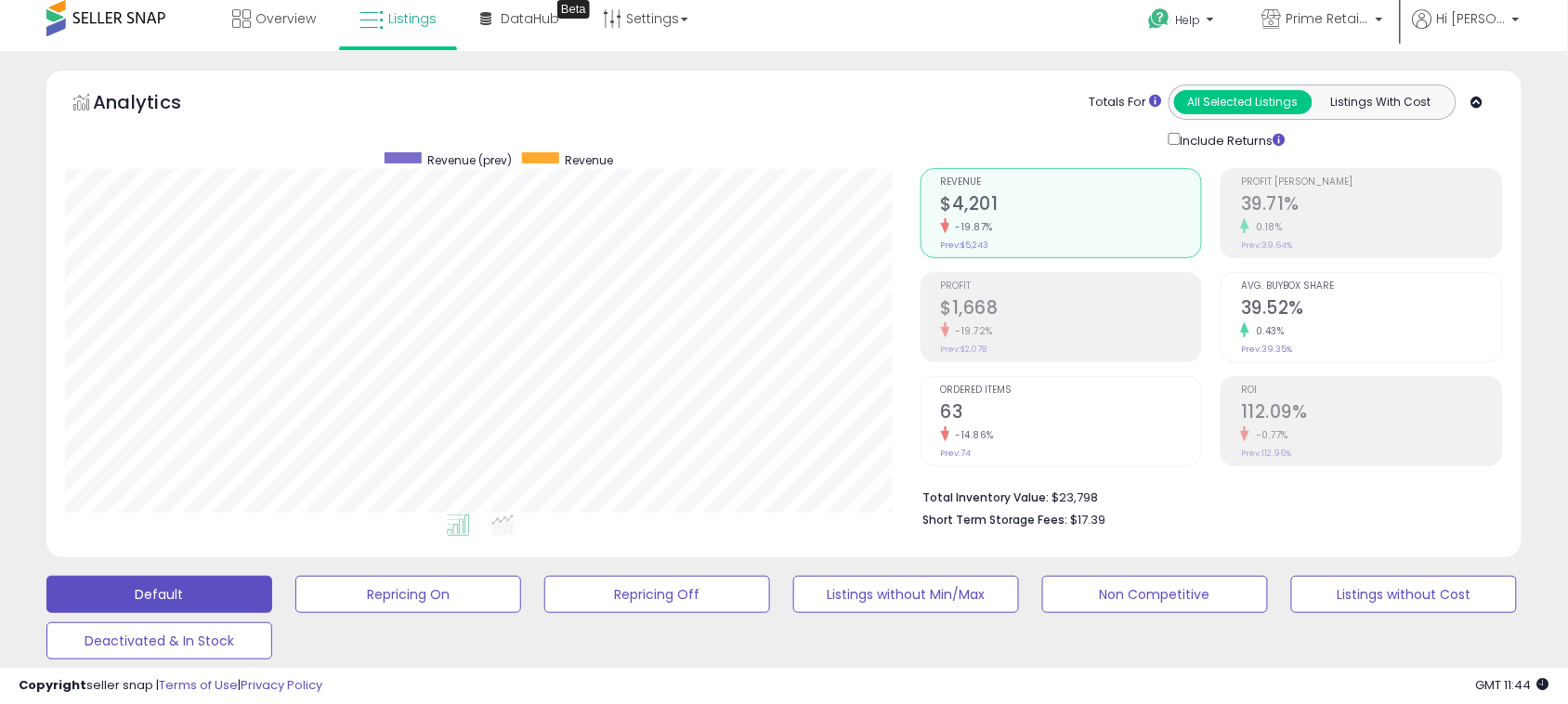
scroll to position [0, 0]
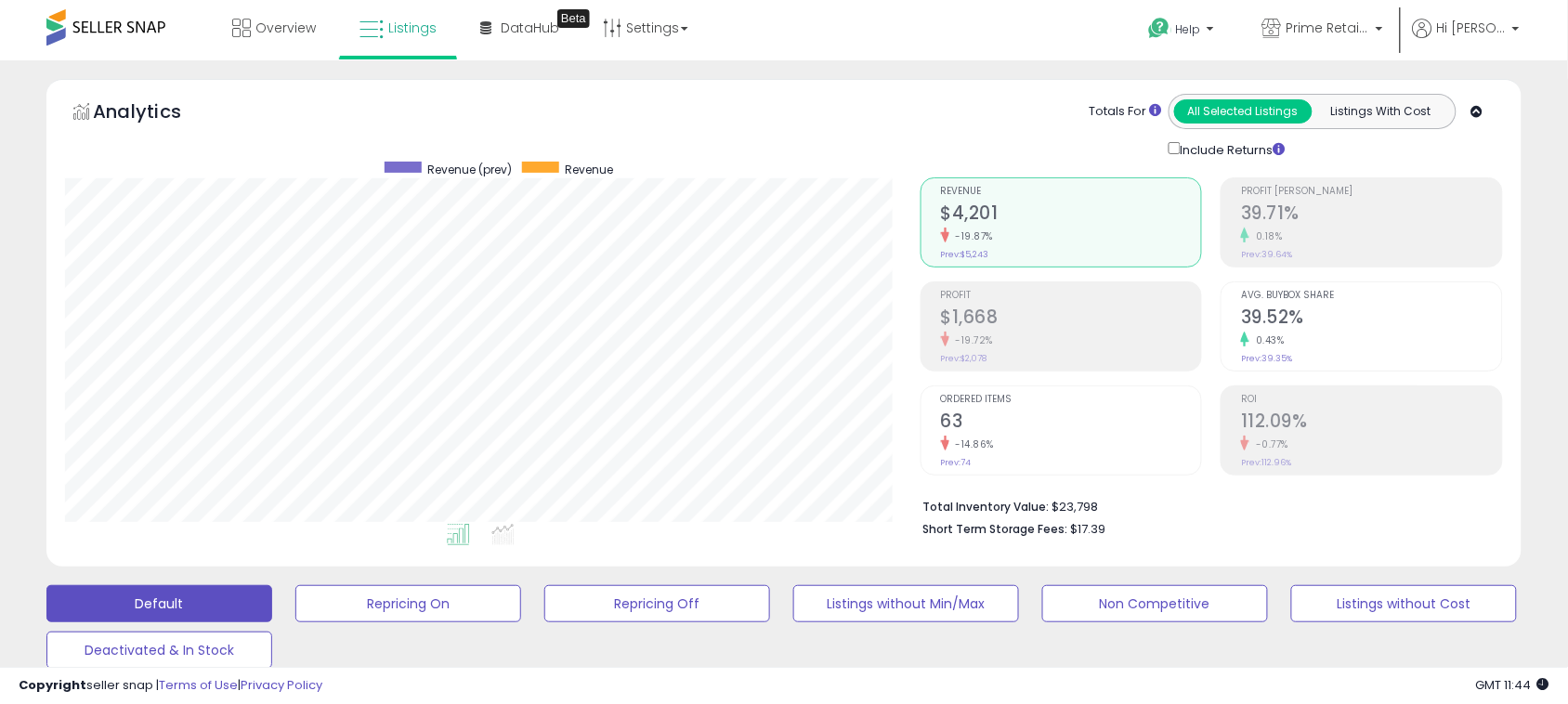
click at [904, 88] on div "Analytics Totals For All Selected Listings Listings With Cost Include Returns" at bounding box center [784, 323] width 1475 height 487
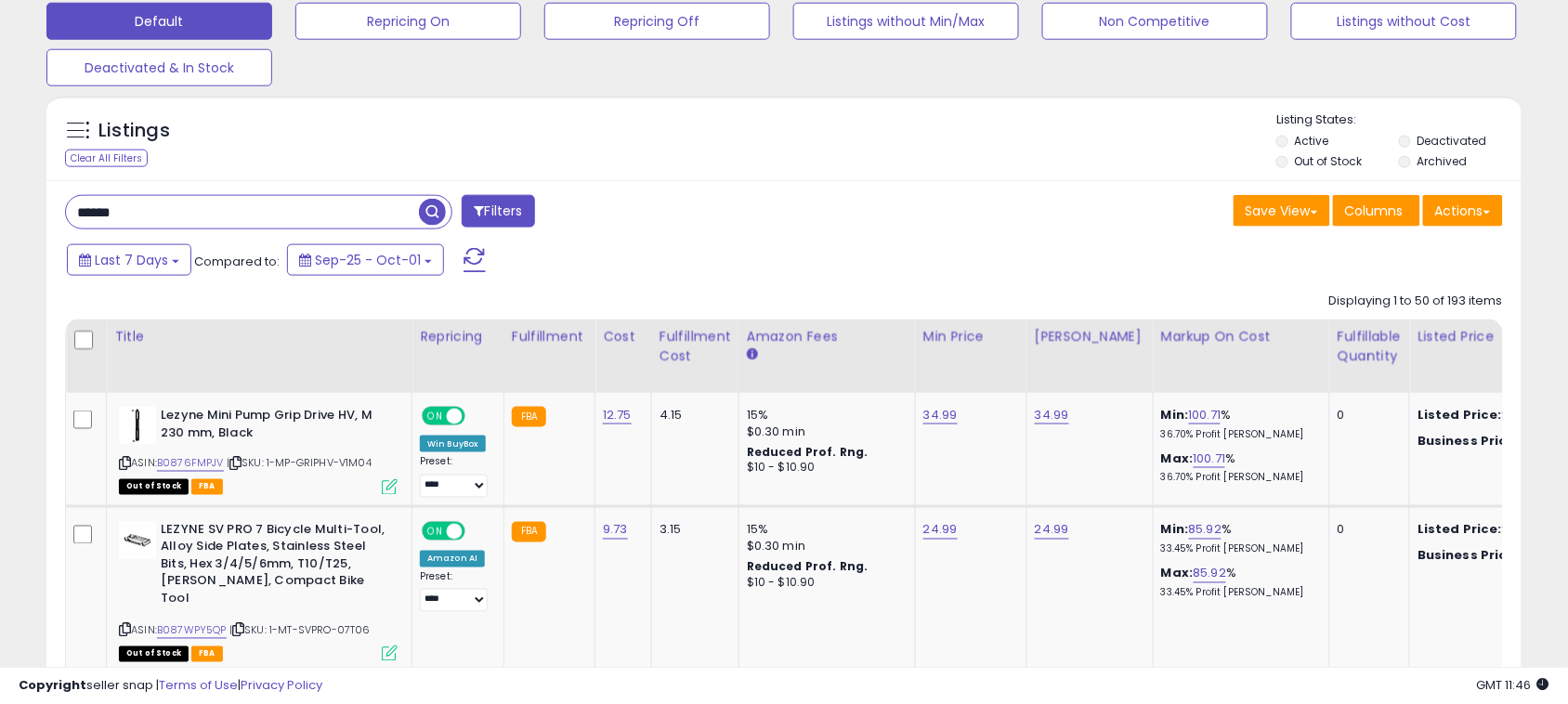
scroll to position [604, 0]
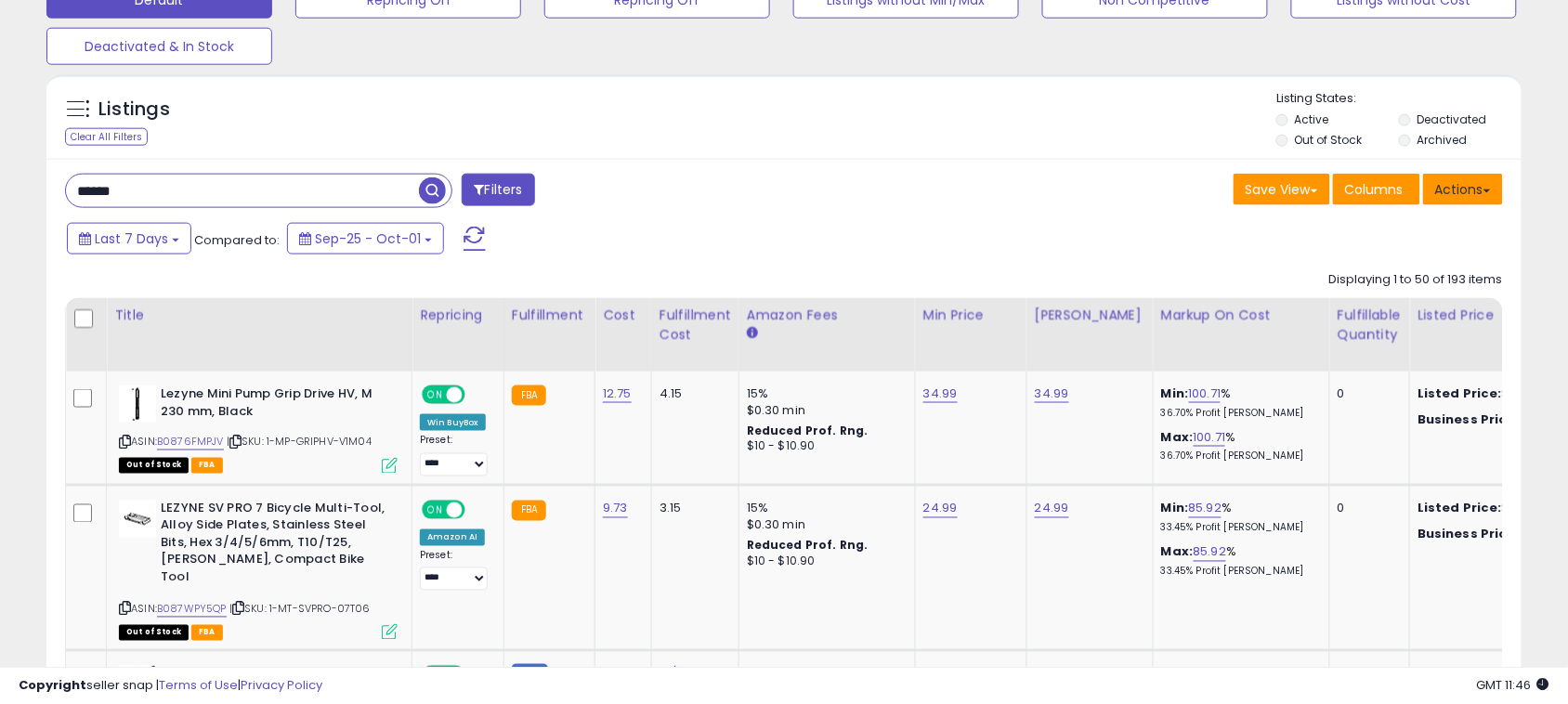
click at [1463, 187] on button "Actions" at bounding box center [1463, 189] width 80 height 32
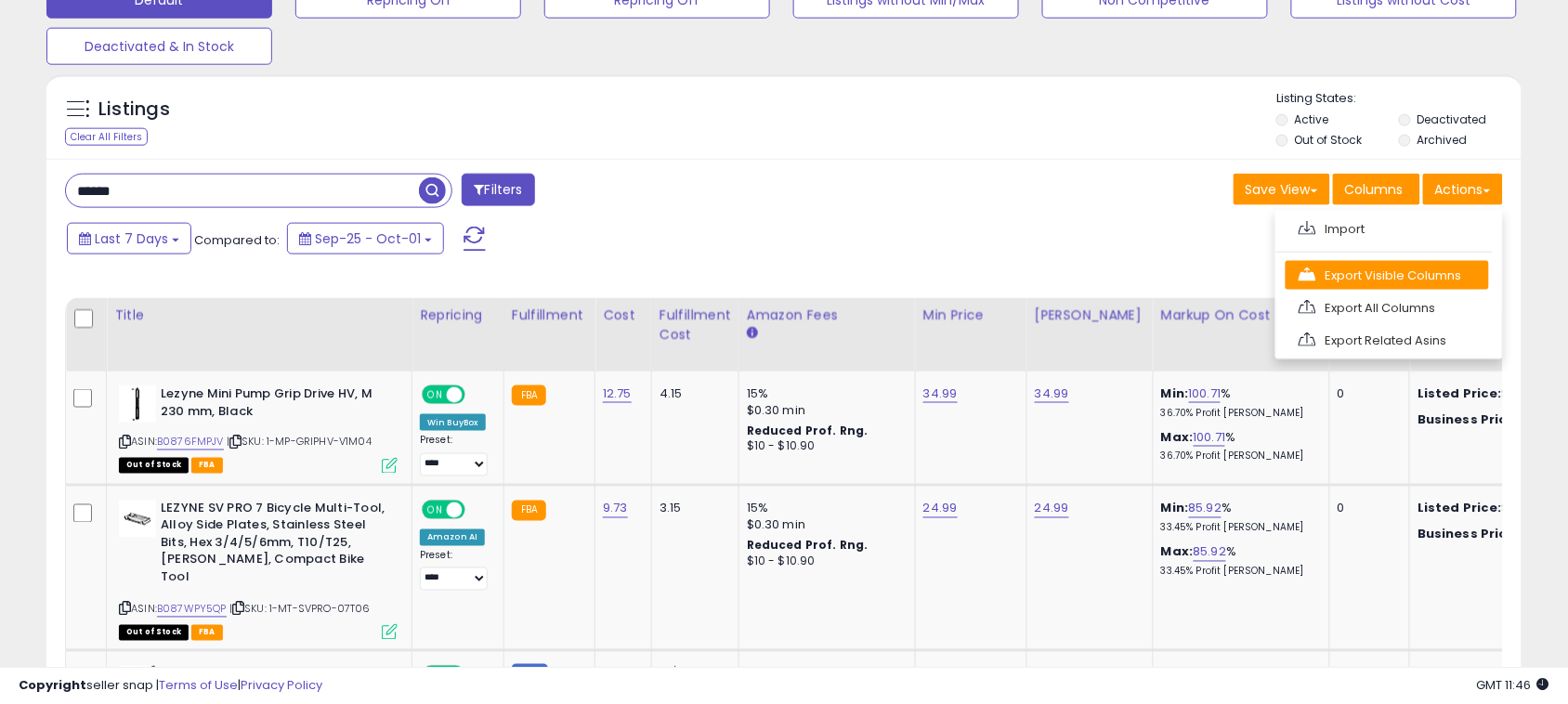
click at [1395, 281] on link "Export Visible Columns" at bounding box center [1386, 275] width 204 height 29
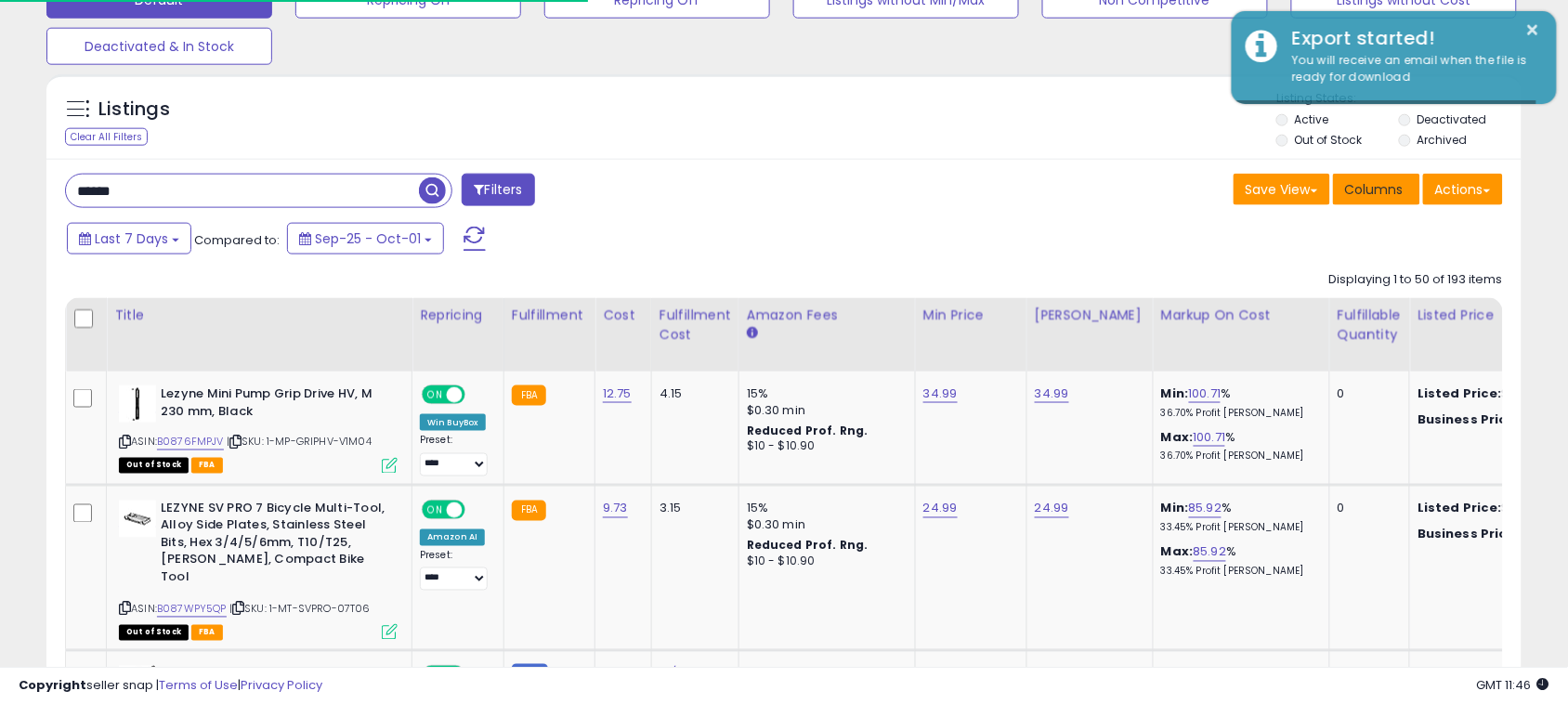
scroll to position [0, 0]
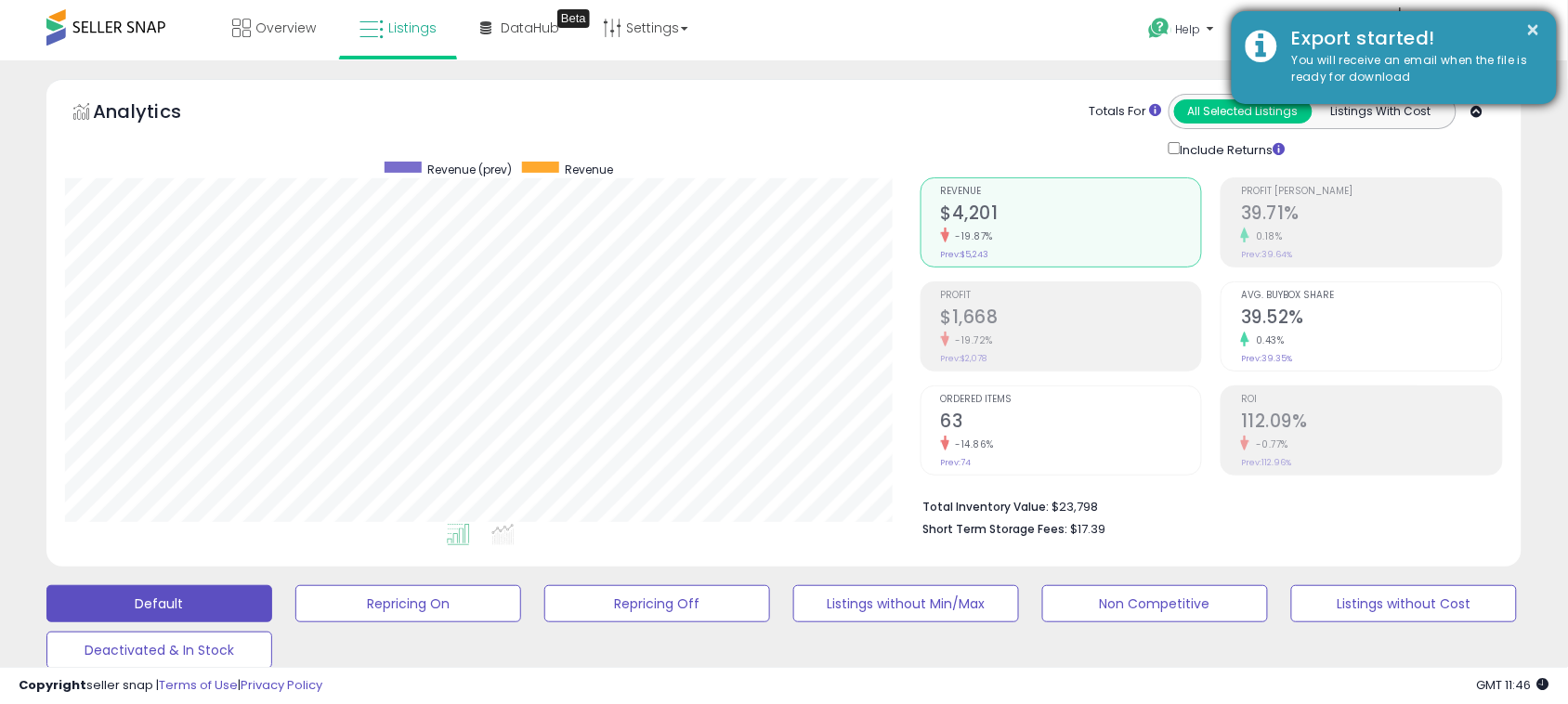
click at [1358, 62] on div "You will receive an email when the file is ready for download" at bounding box center [1410, 69] width 265 height 34
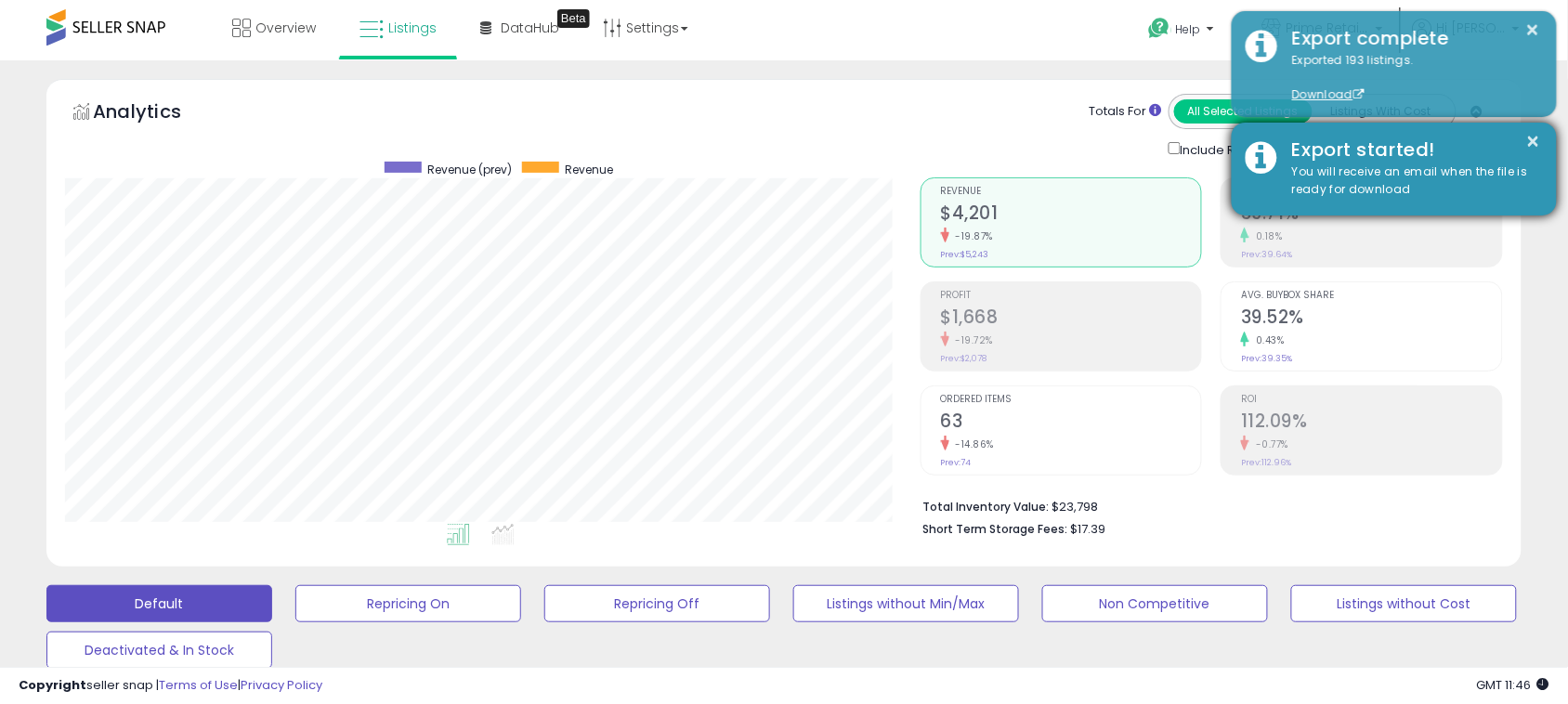
click at [1358, 62] on div "Exported 193 listings. Download" at bounding box center [1410, 77] width 265 height 52
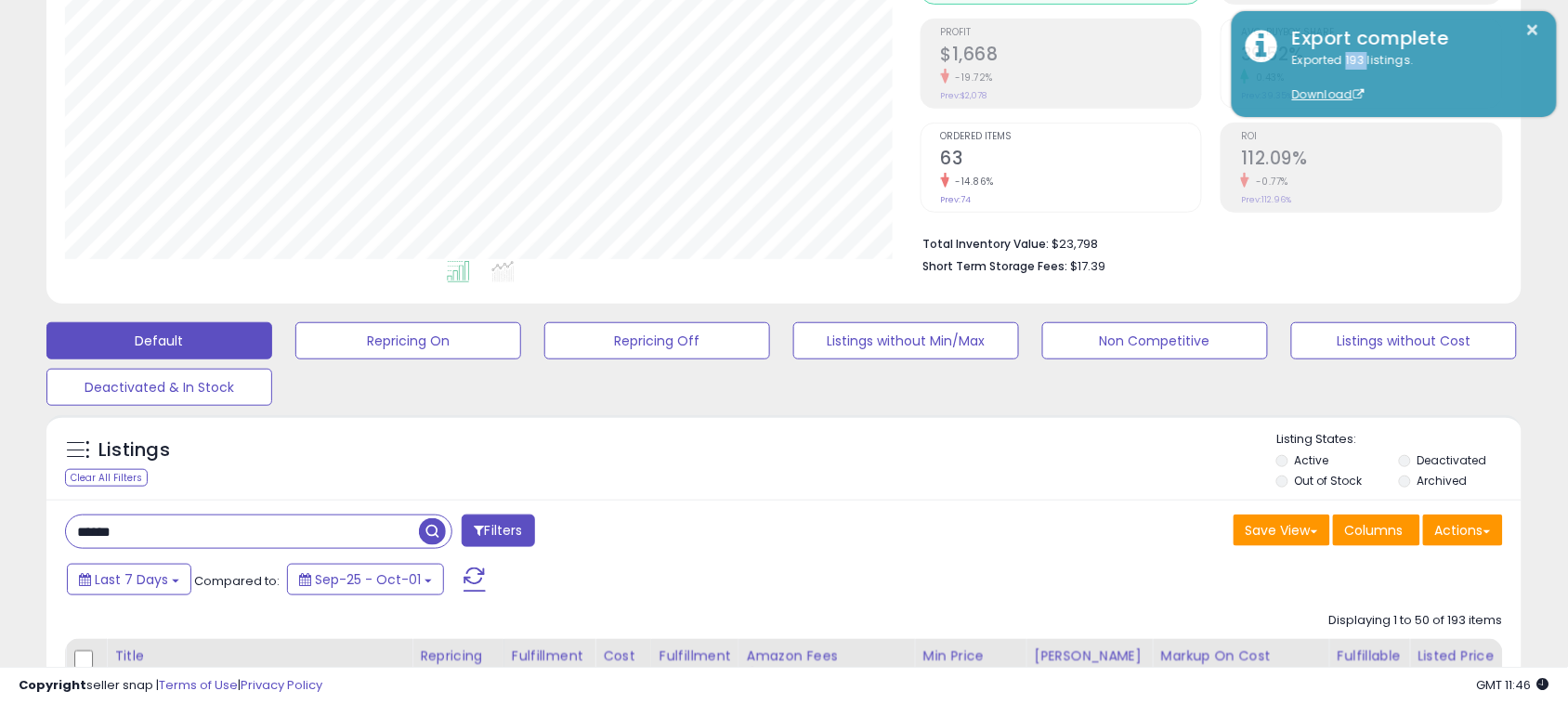
scroll to position [267, 0]
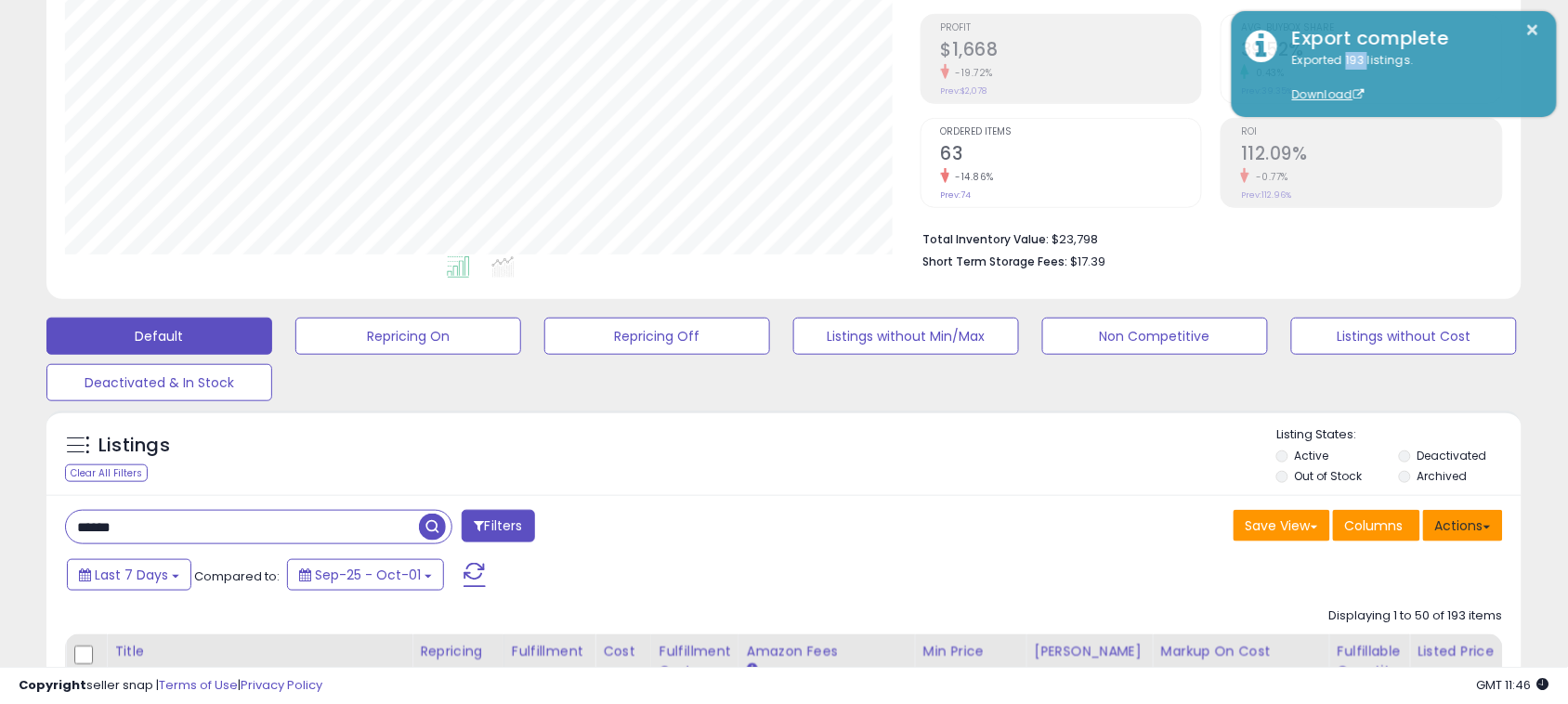
click at [1468, 527] on button "Actions" at bounding box center [1463, 525] width 80 height 32
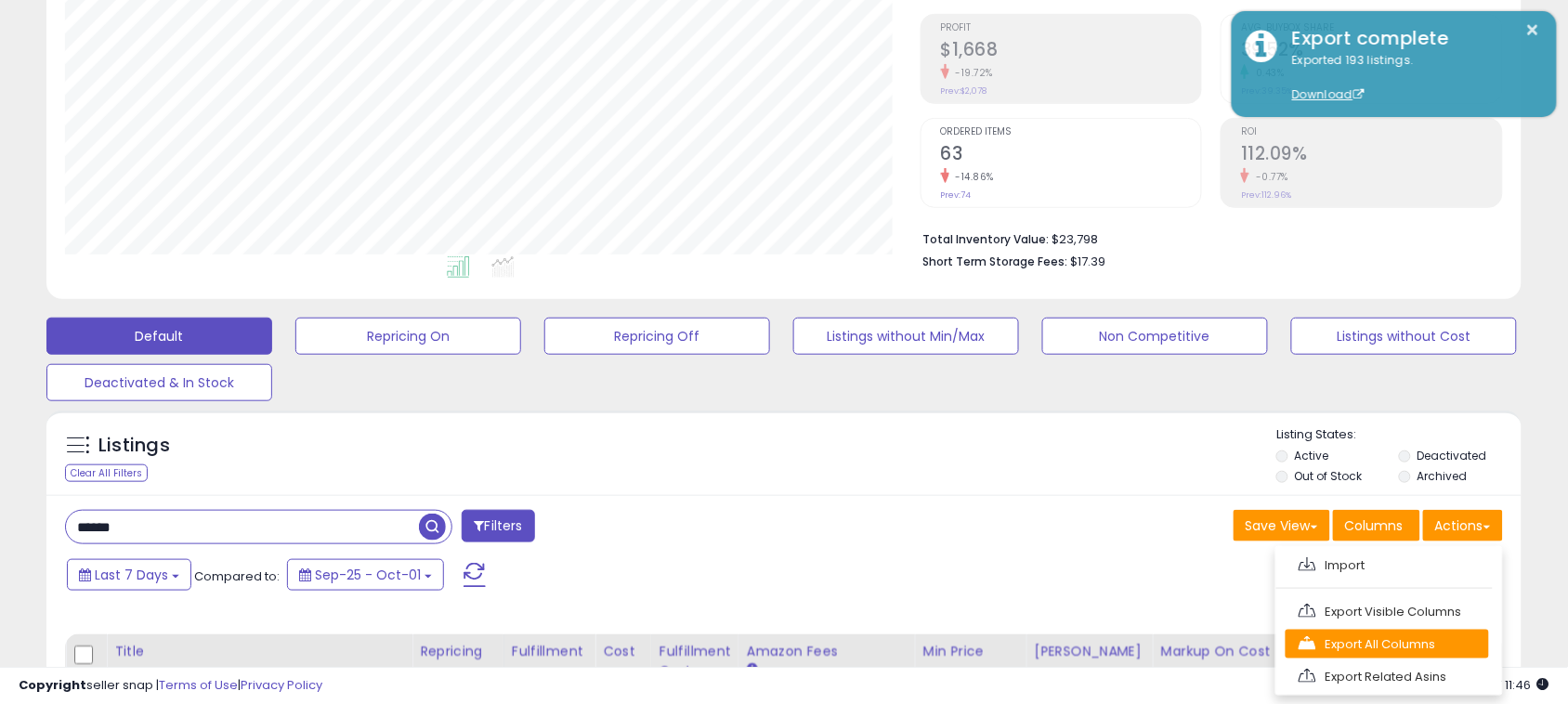
click at [1363, 633] on link "Export All Columns" at bounding box center [1386, 644] width 204 height 29
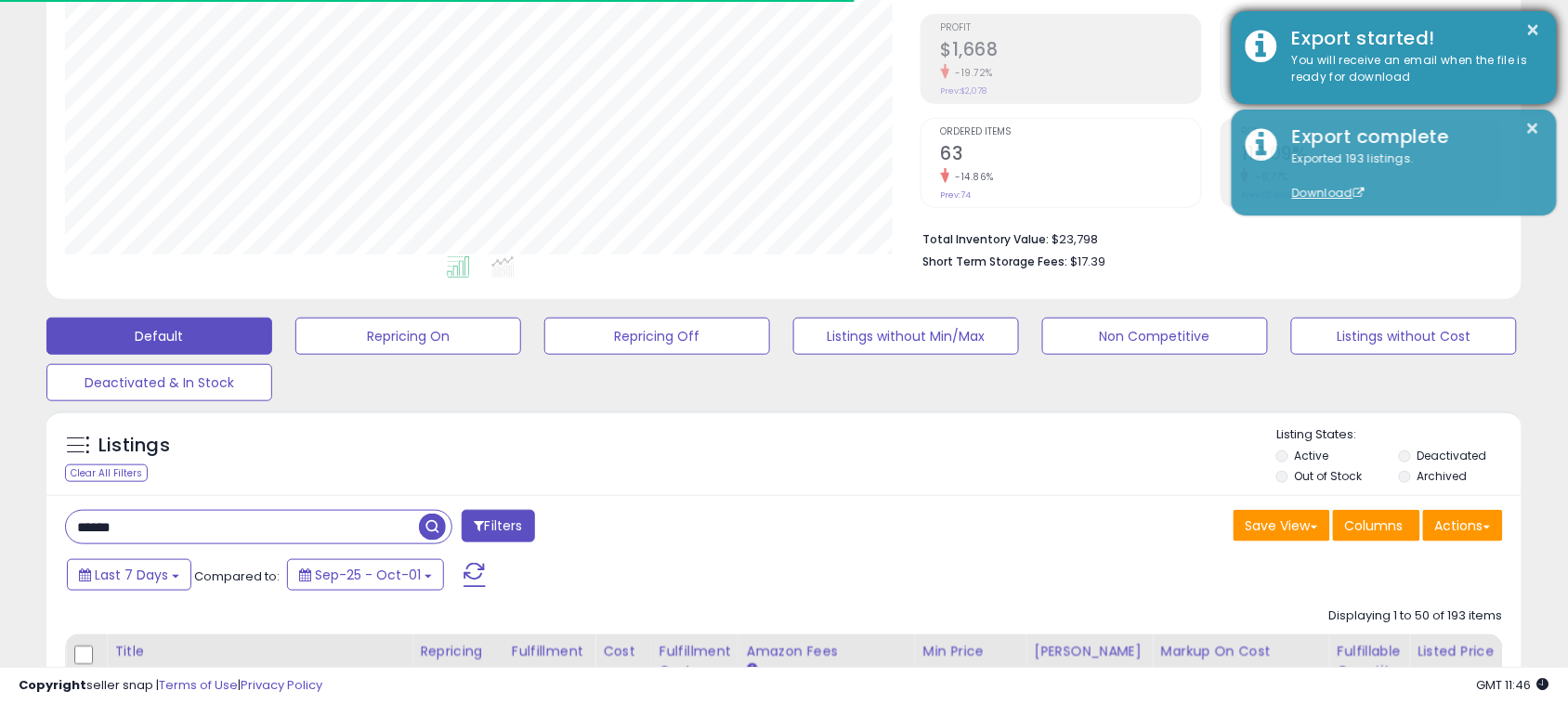
click at [1375, 72] on div "You will receive an email when the file is ready for download" at bounding box center [1410, 69] width 265 height 34
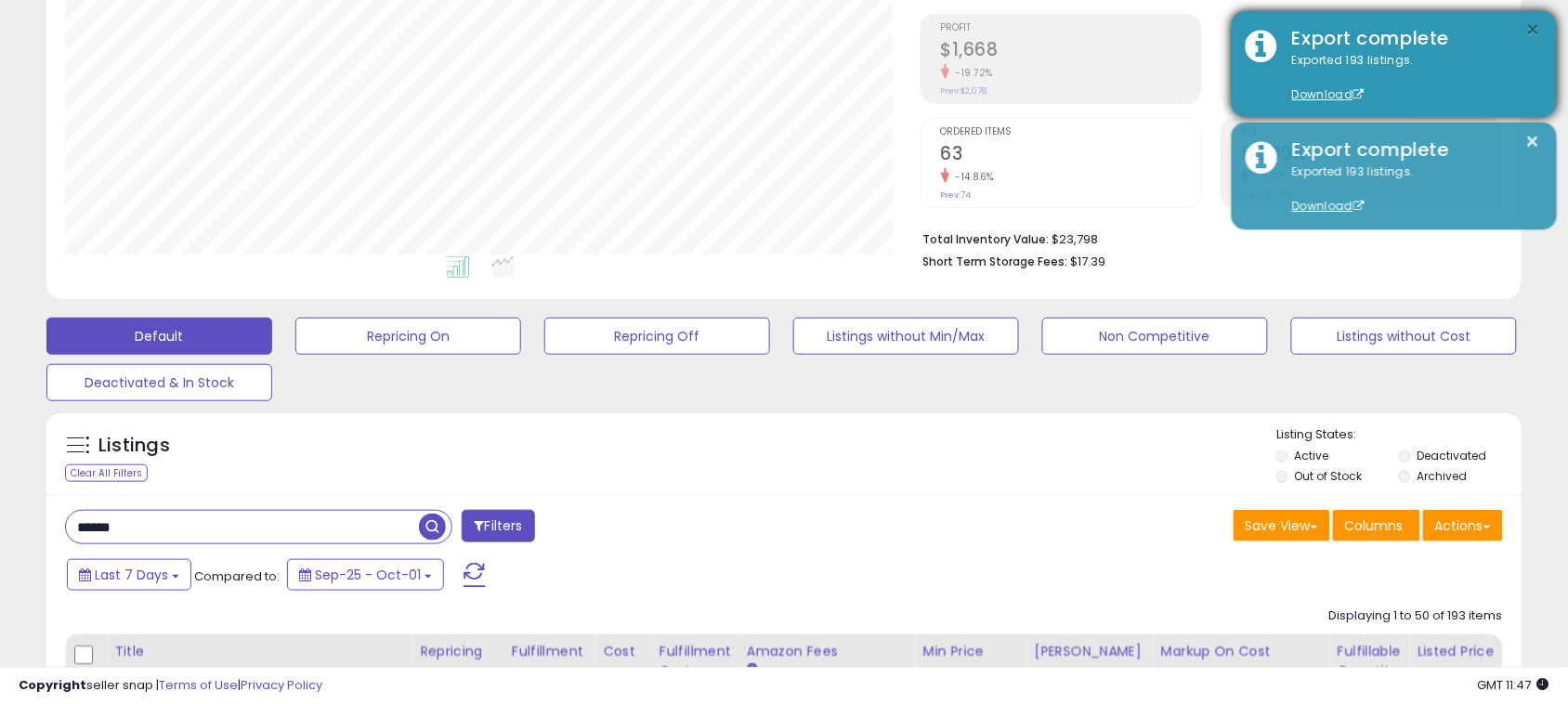
click at [1533, 35] on button "×" at bounding box center [1534, 30] width 15 height 23
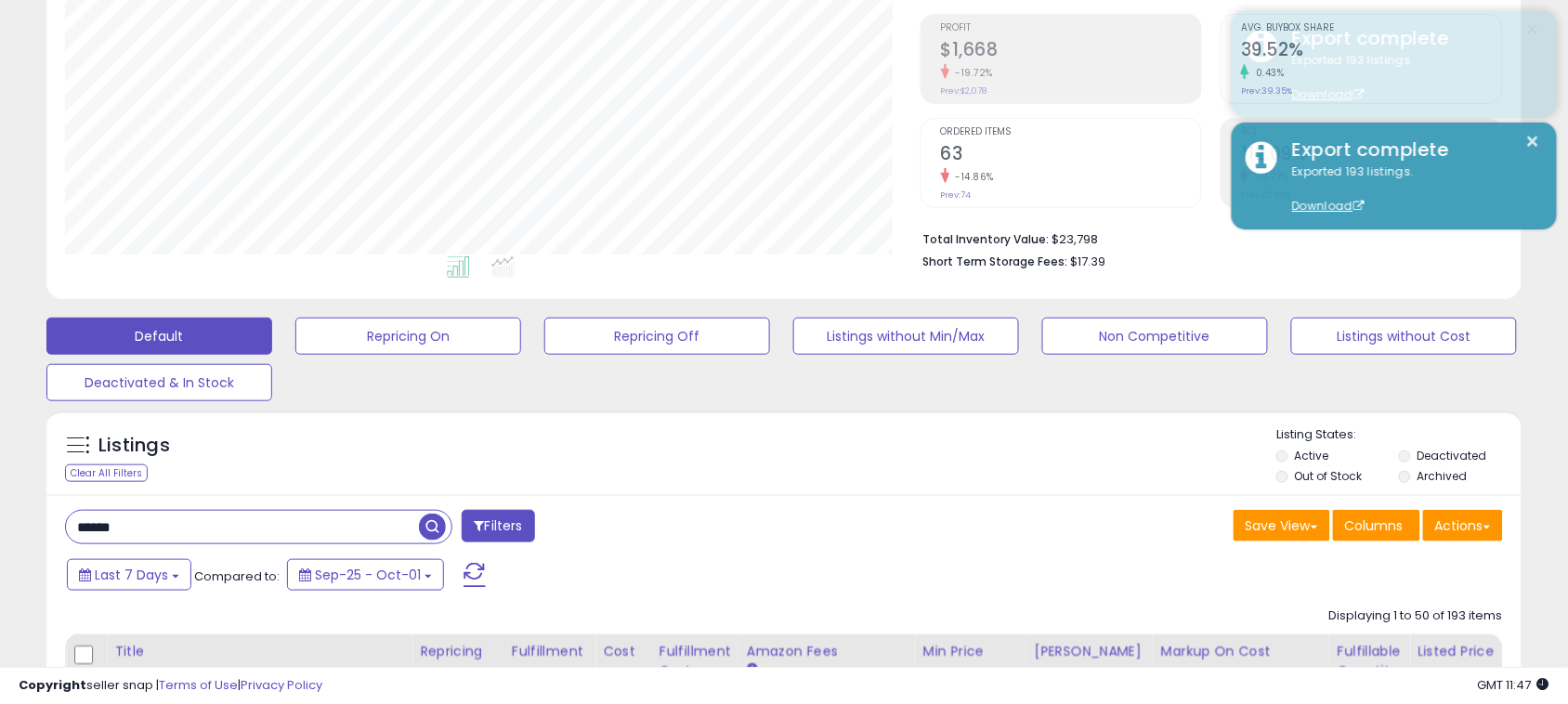
click at [1533, 34] on button "×" at bounding box center [1534, 30] width 15 height 23
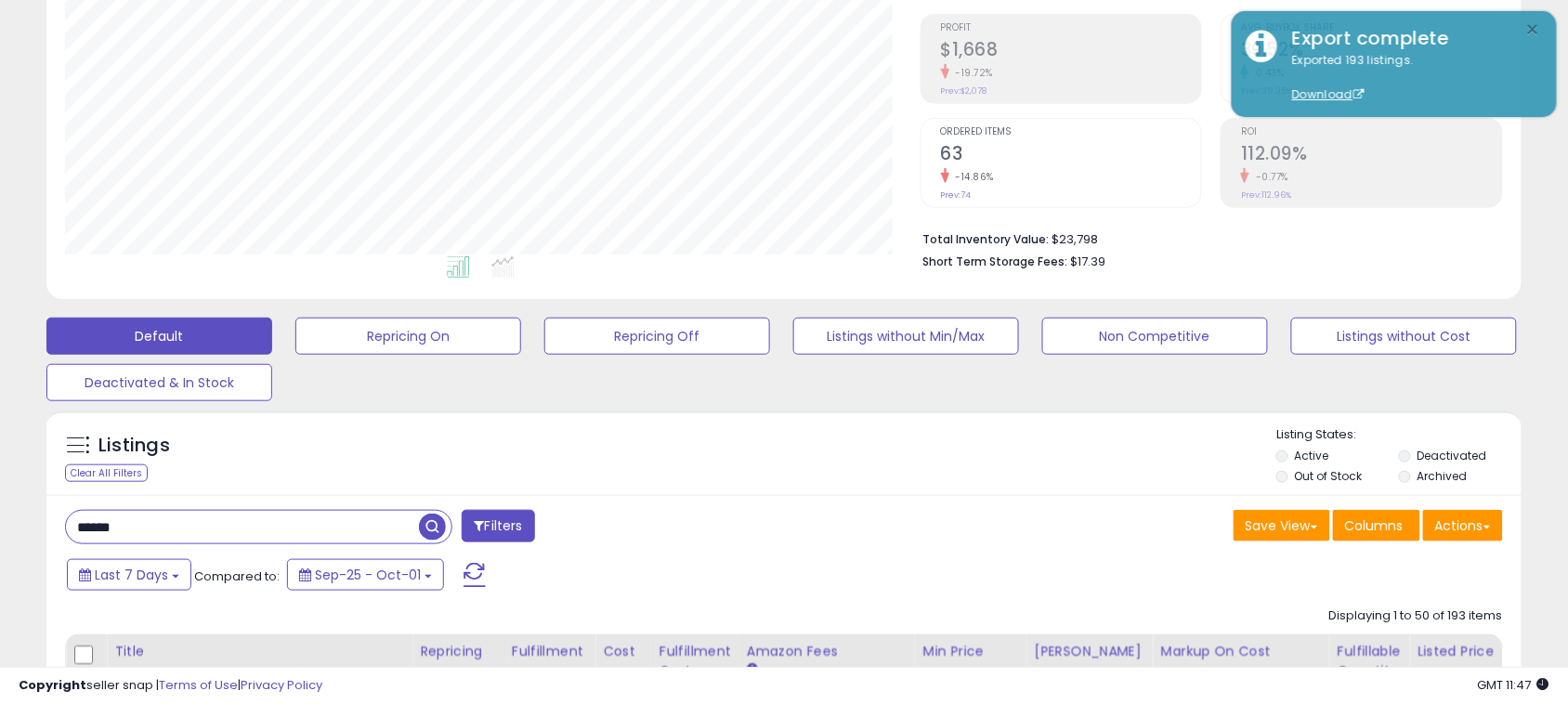
click at [1533, 34] on button "×" at bounding box center [1534, 30] width 15 height 23
